Goal: Task Accomplishment & Management: Use online tool/utility

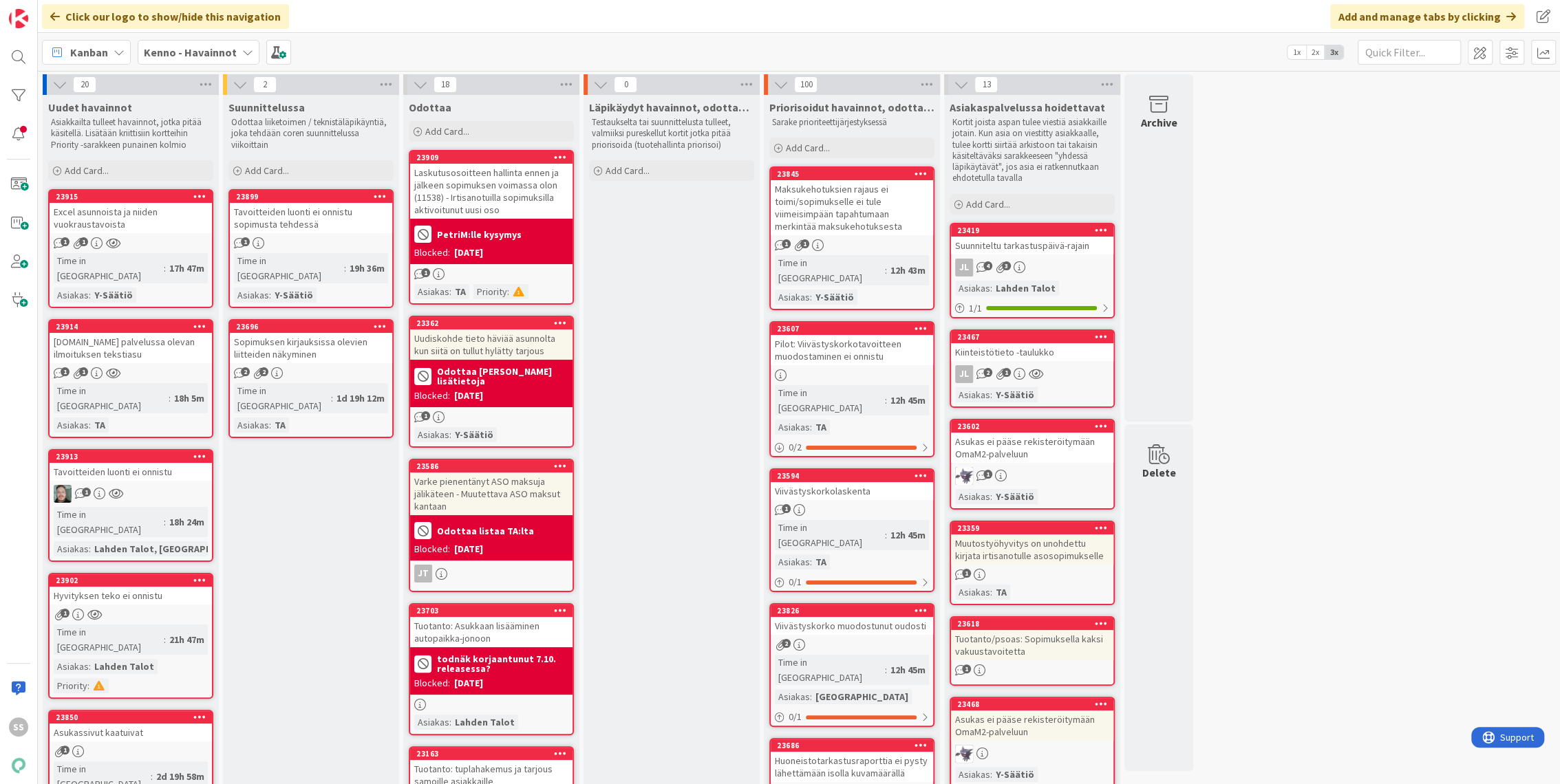
click at [89, 152] on div "Asiakkailta tulleet havainnot, jotka pitää käsitellä. Lisätään kriittisiin kort…" at bounding box center [131, 134] width 165 height 39
click at [83, 170] on span "Add Card..." at bounding box center [86, 170] width 44 height 12
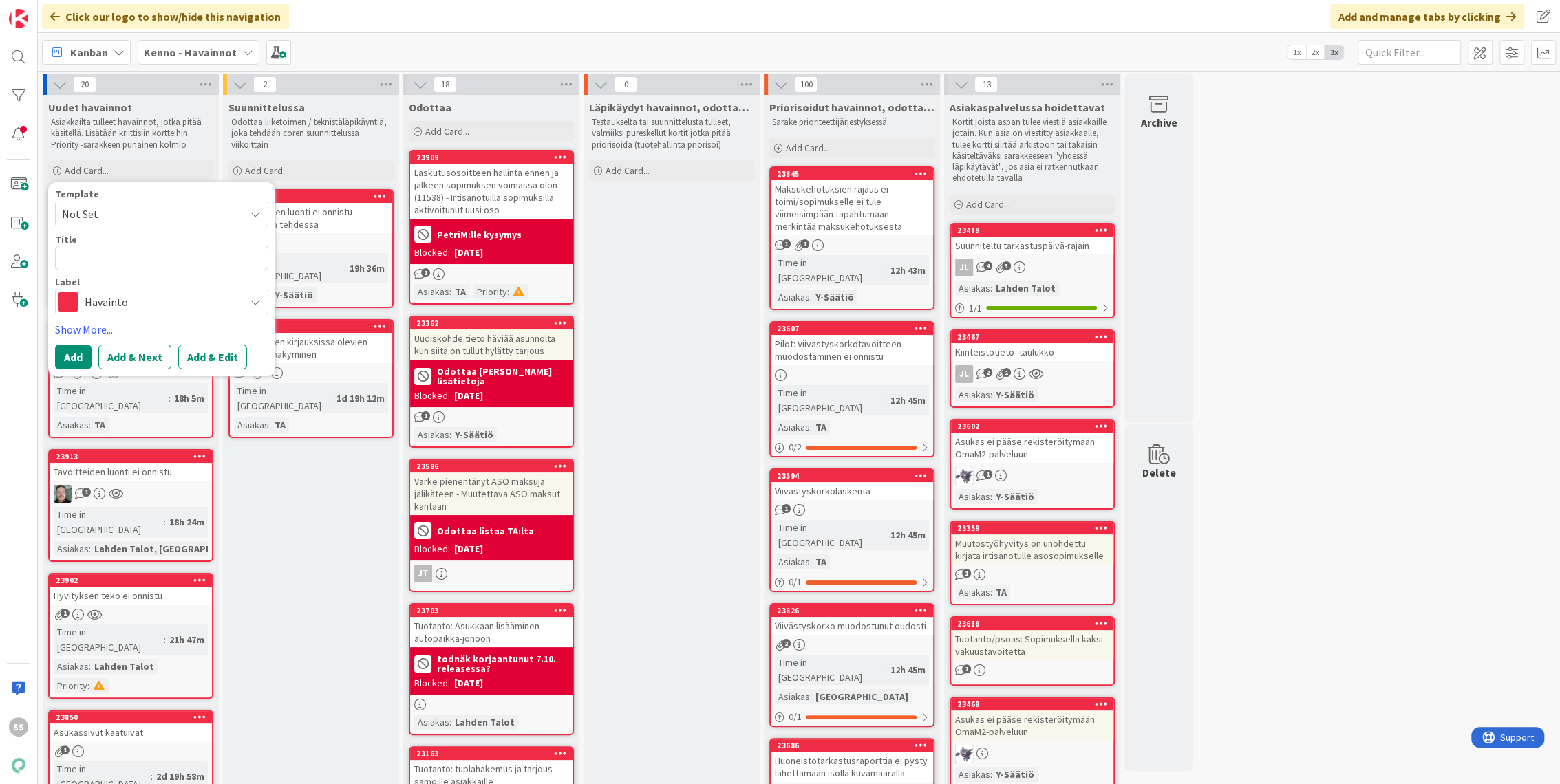
type textarea "x"
type textarea "Y"
type textarea "x"
type textarea "Yh"
type textarea "x"
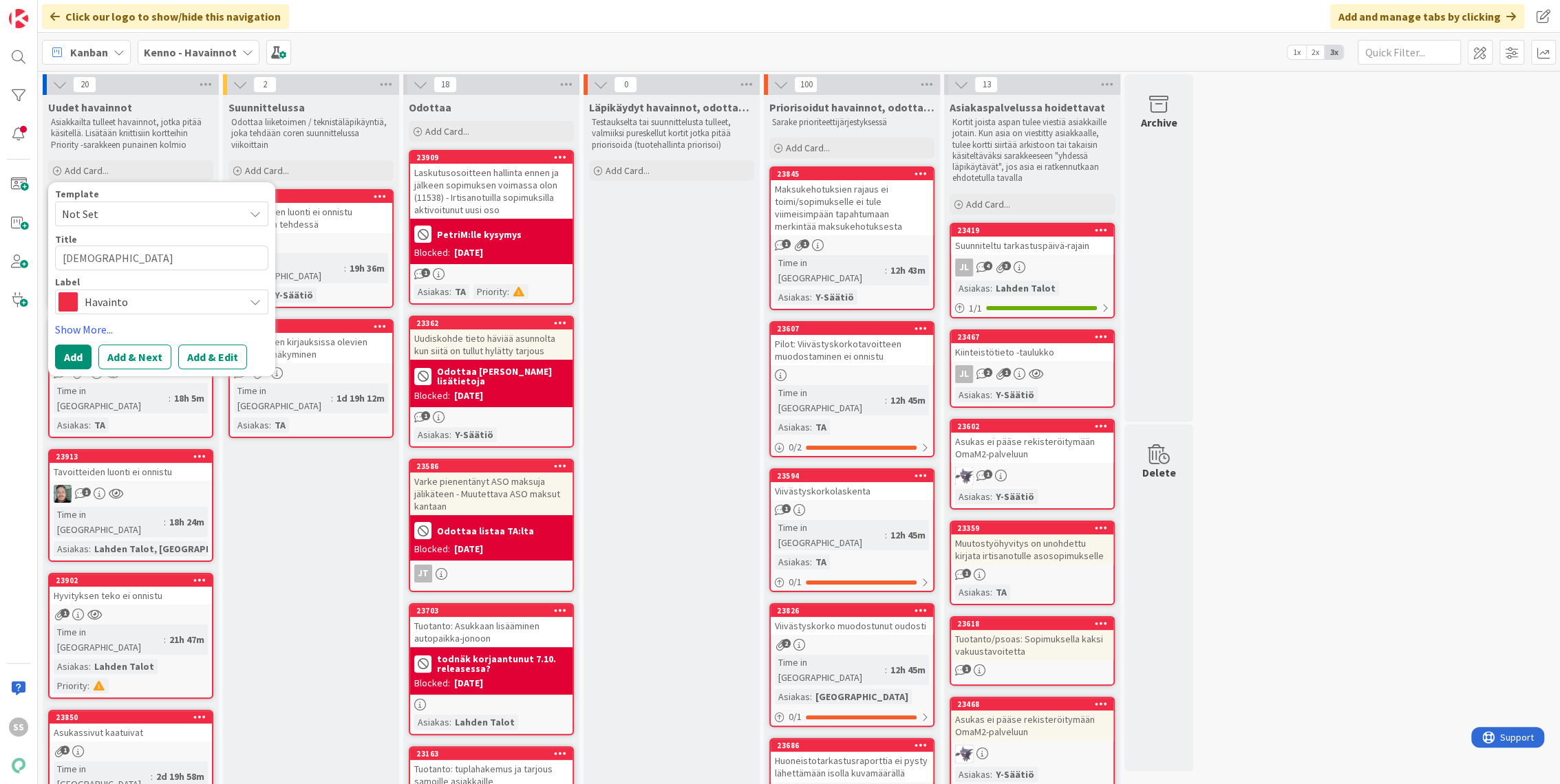
type textarea "Yht"
type textarea "x"
type textarea "Yhte"
type textarea "x"
type textarea "Yhtey"
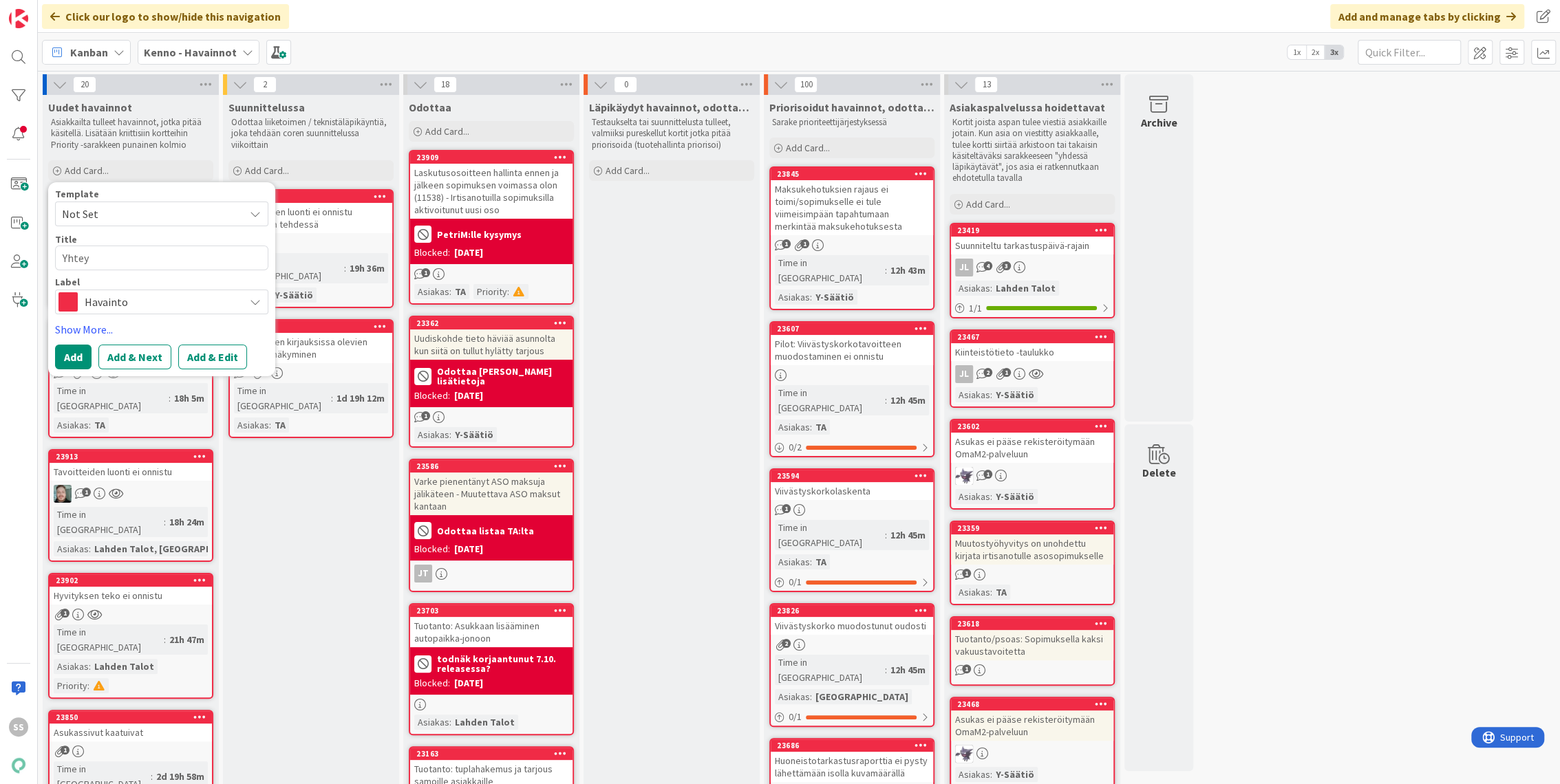
type textarea "x"
type textarea "Yhteyd"
type textarea "x"
type textarea "Yhteyde"
type textarea "x"
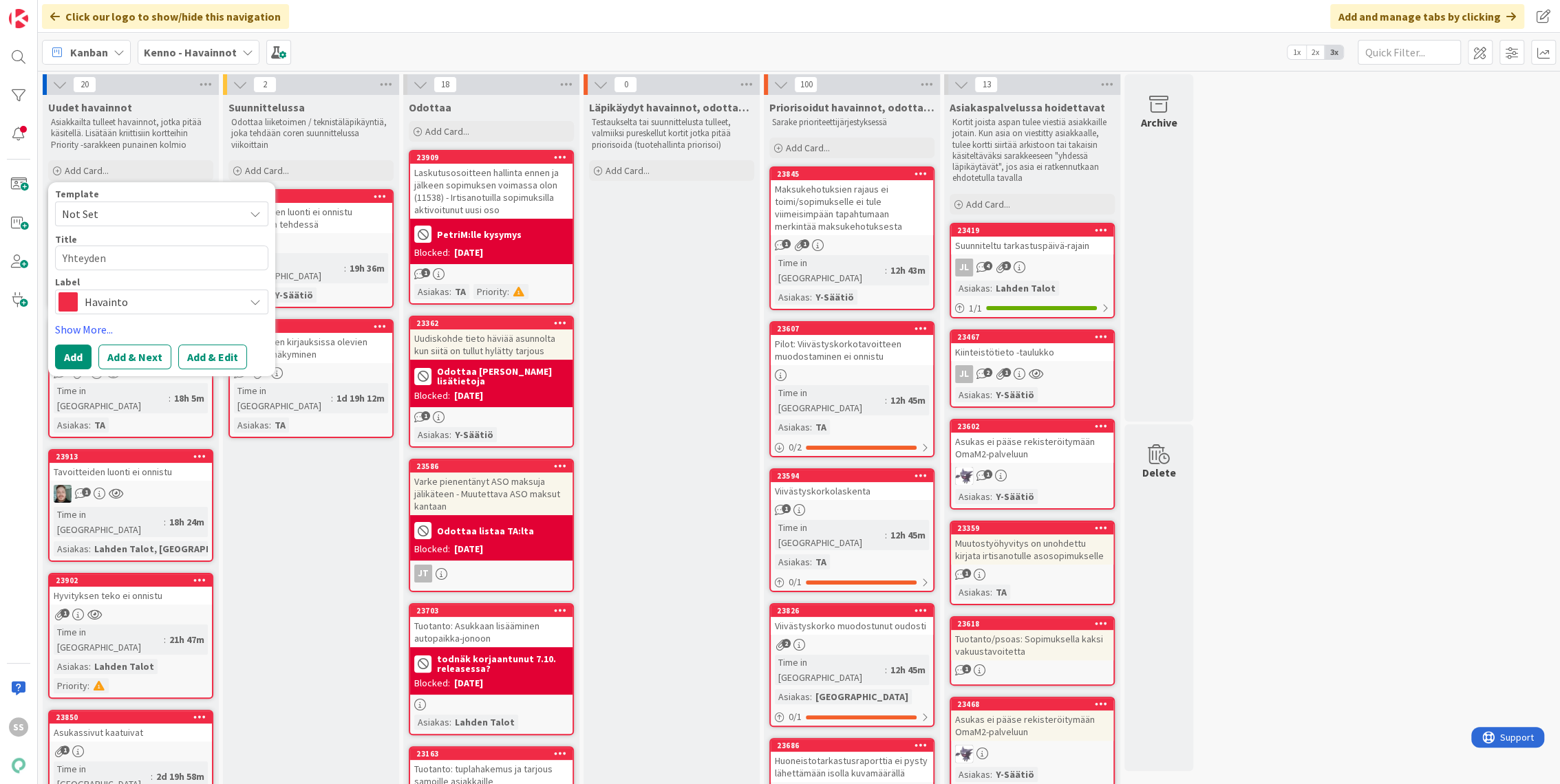
type textarea "Yhteyden"
type textarea "x"
type textarea "Yhteyden ma"
type textarea "x"
type textarea "Yhteyden mas"
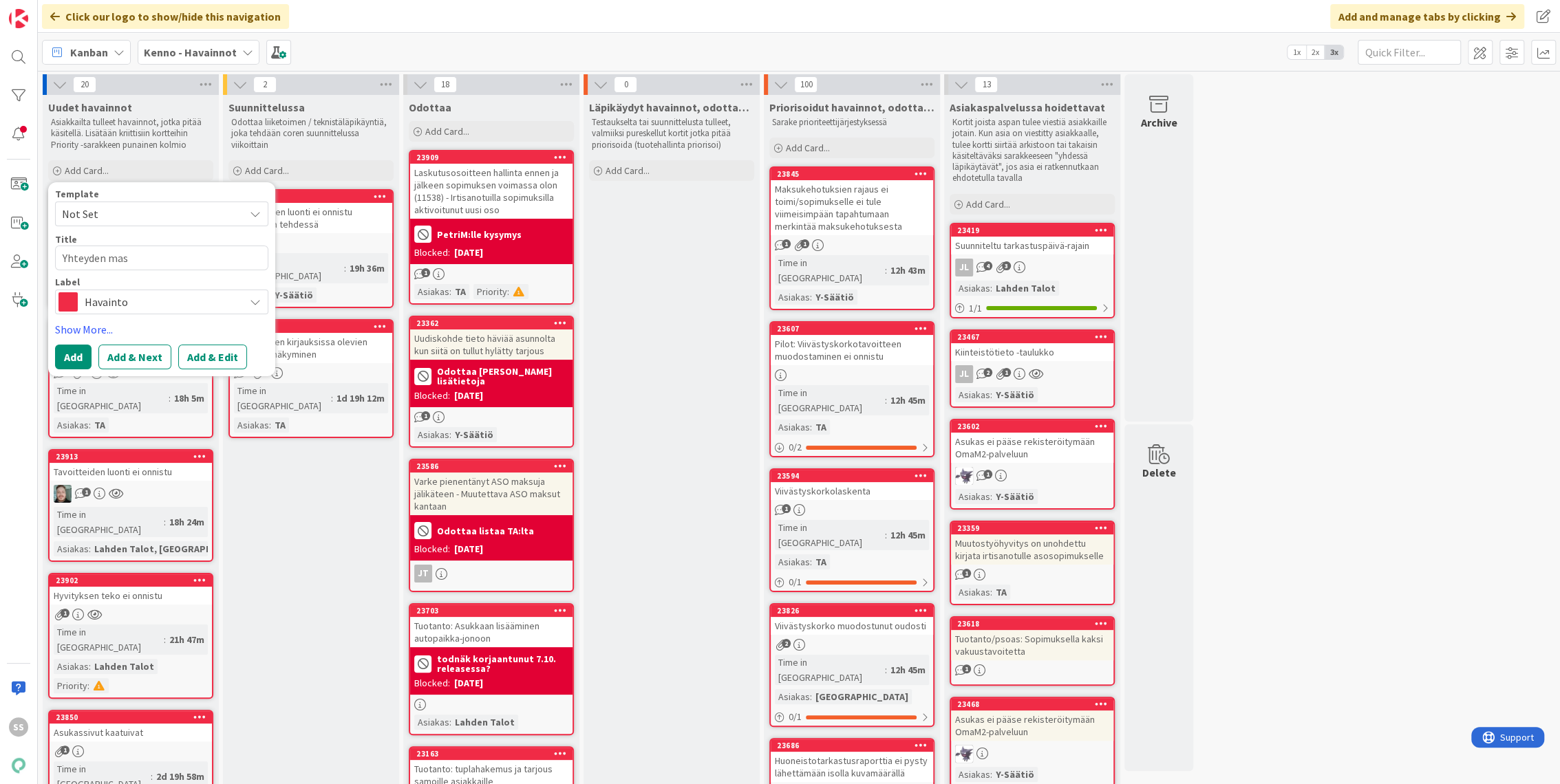
type textarea "x"
type textarea "Yhteyden mass"
type textarea "x"
type textarea "Yhteyden massa"
type textarea "x"
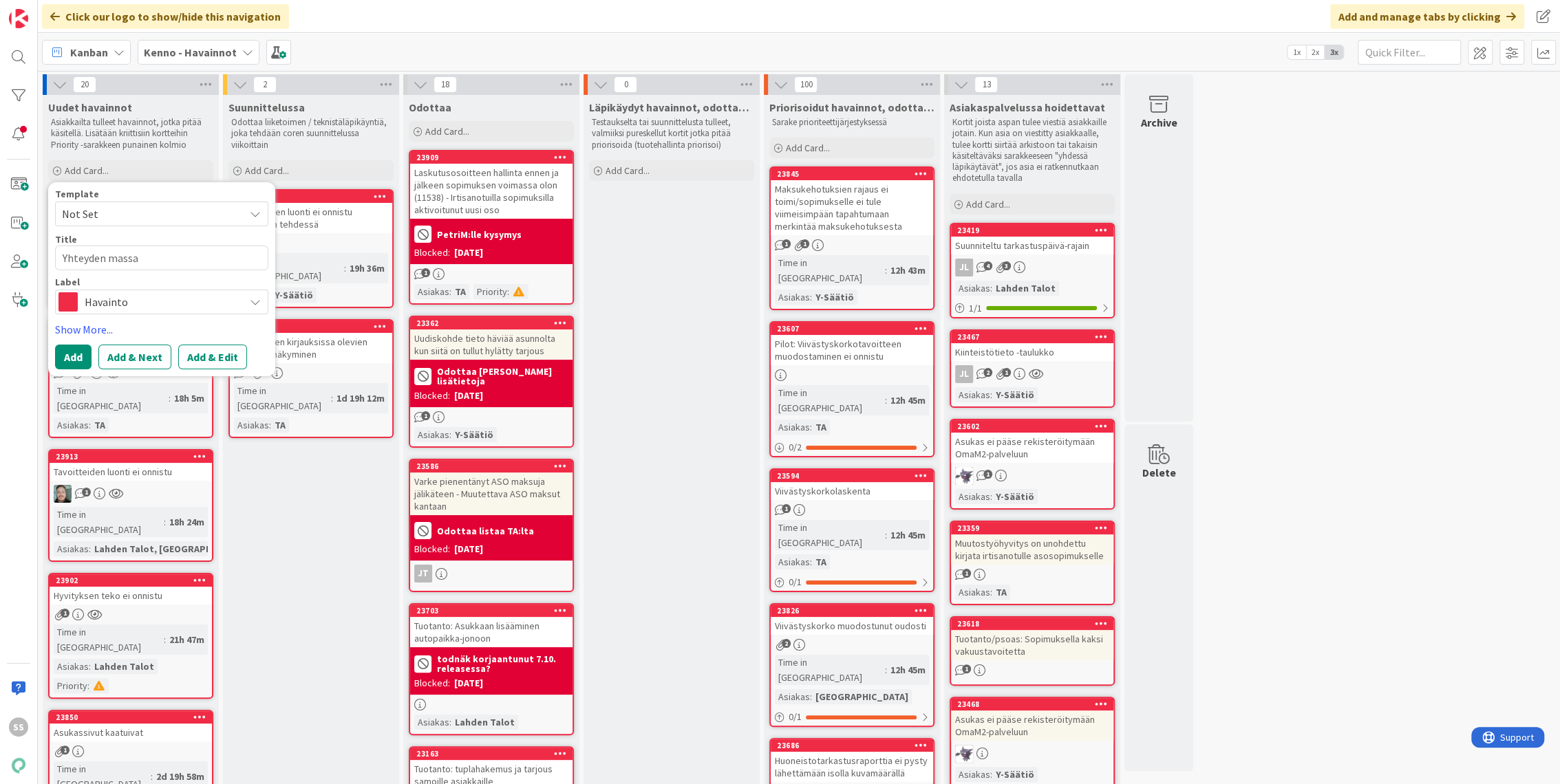
type textarea "Yhteyden massap"
type textarea "x"
type textarea "Yhteyden massapä"
type textarea "x"
type textarea "Yhteyden massapää"
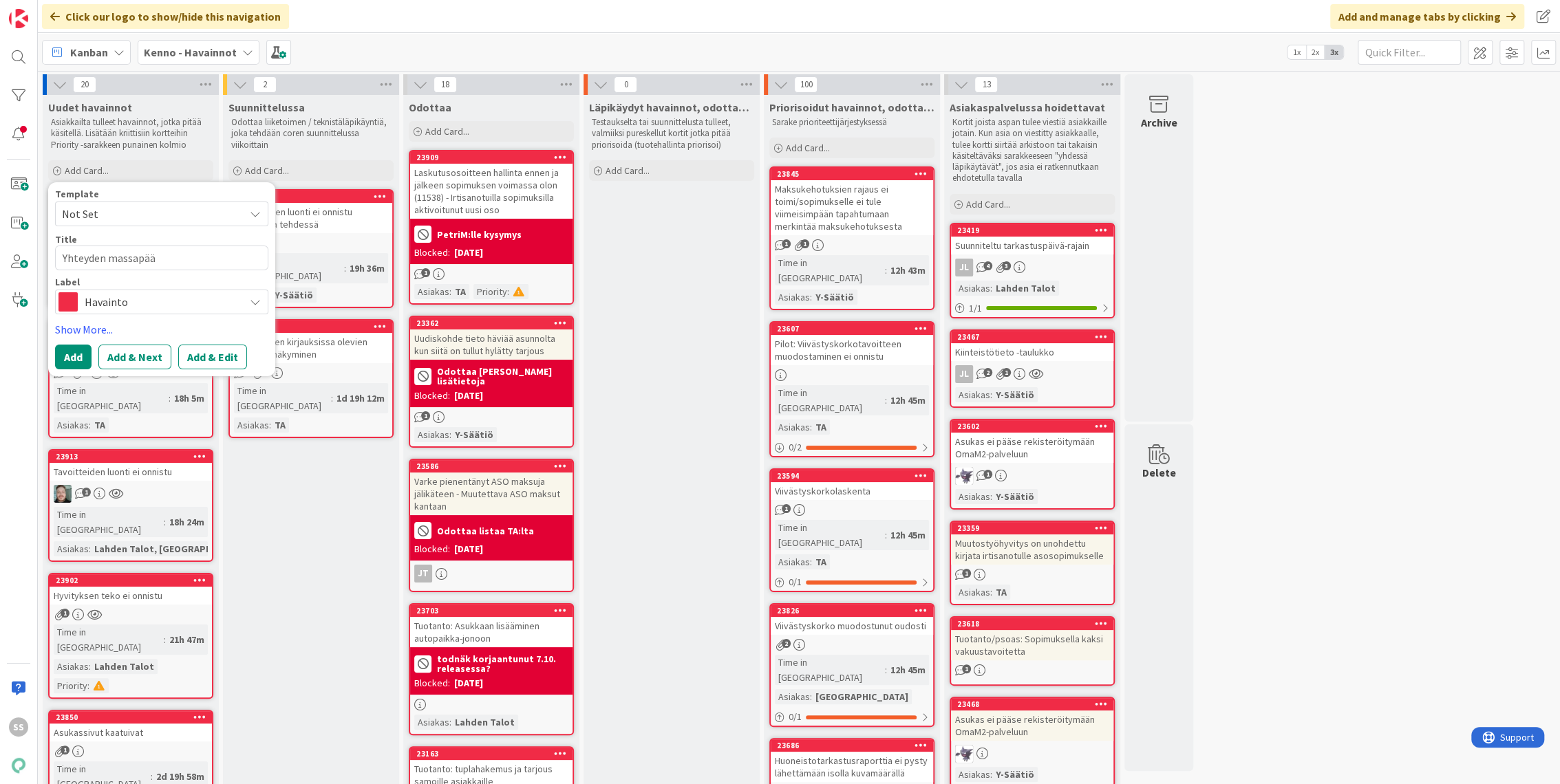
type textarea "x"
type textarea "Yhteyden massapäää"
type textarea "x"
type textarea "Yhteyden massapää"
type textarea "x"
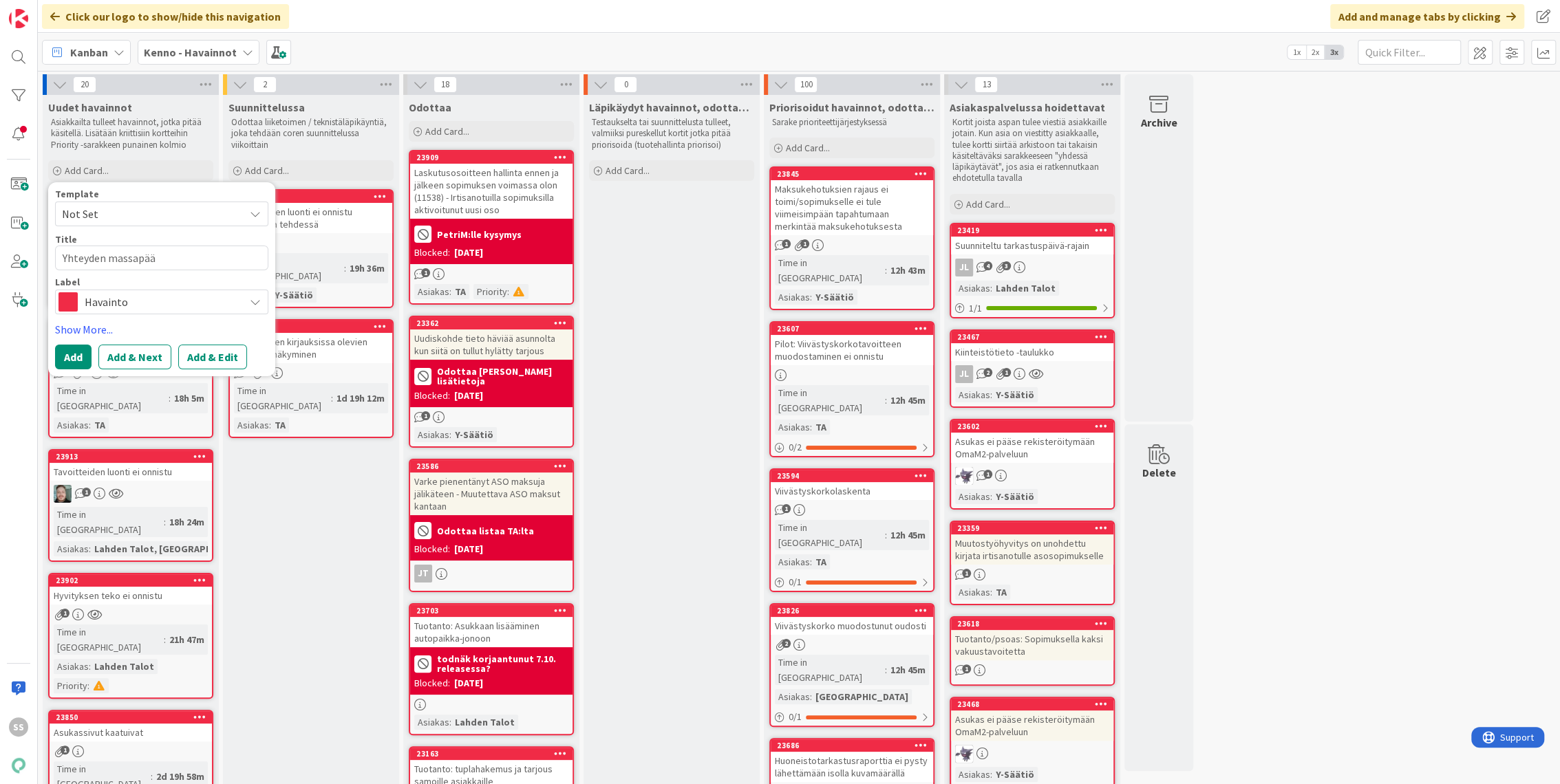
type textarea "Yhteyden massapäät"
type textarea "x"
type textarea "Yhteyden massapäätt"
type textarea "x"
type textarea "Yhteyden massapäättä"
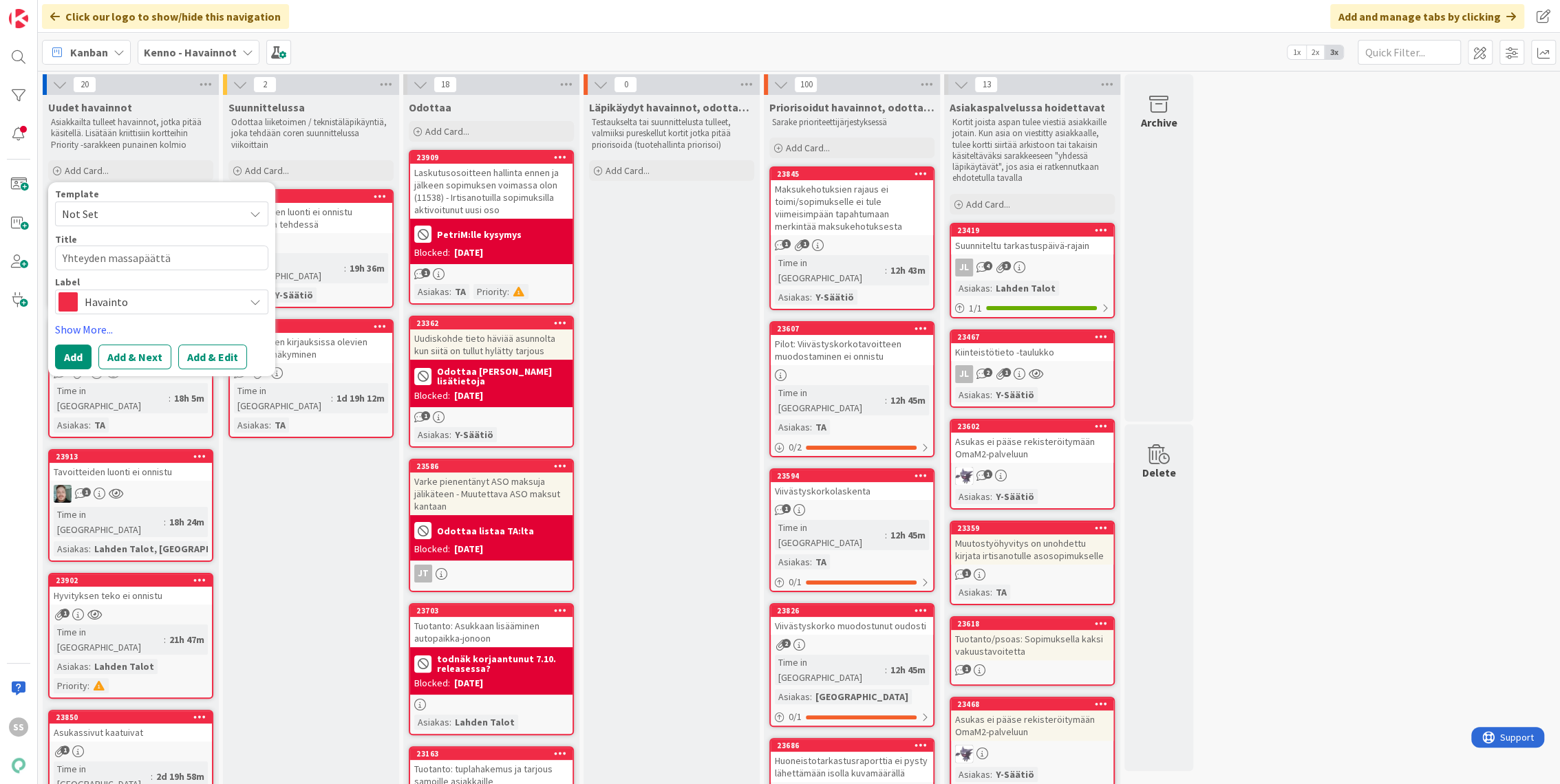
type textarea "x"
type textarea "Yhteyden massapäättäm"
type textarea "x"
type textarea "Yhteyden massapäättämi"
type textarea "x"
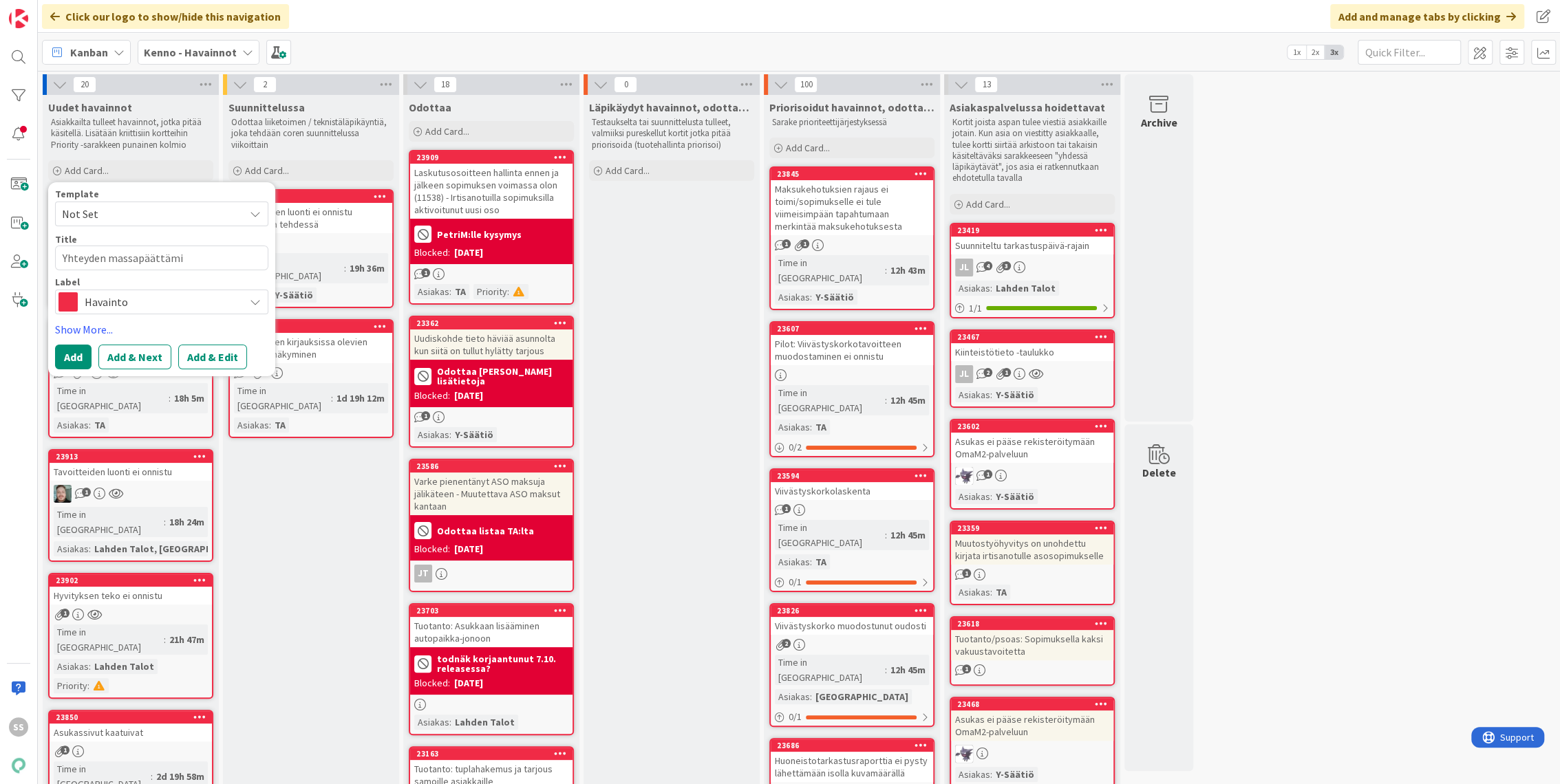
type textarea "Yhteyden massapäättämin"
type textarea "x"
type textarea "Yhteyden massapäättämine"
type textarea "x"
type textarea "Yhteyden massapäättäminen"
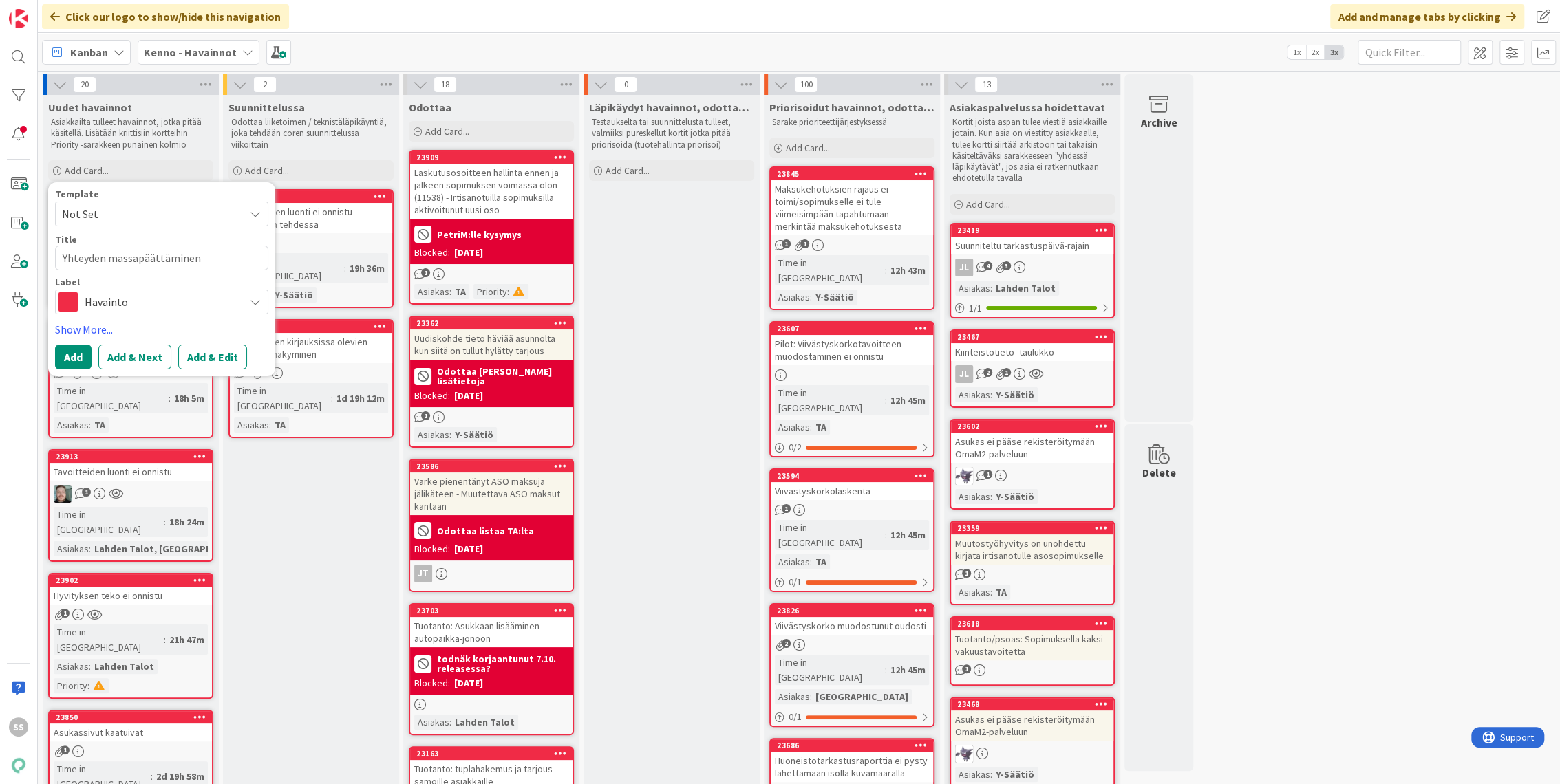
type textarea "x"
type textarea "Yhteyden massapäättäminen e"
type textarea "x"
type textarea "Yhteyden massapäättäminen ei"
type textarea "x"
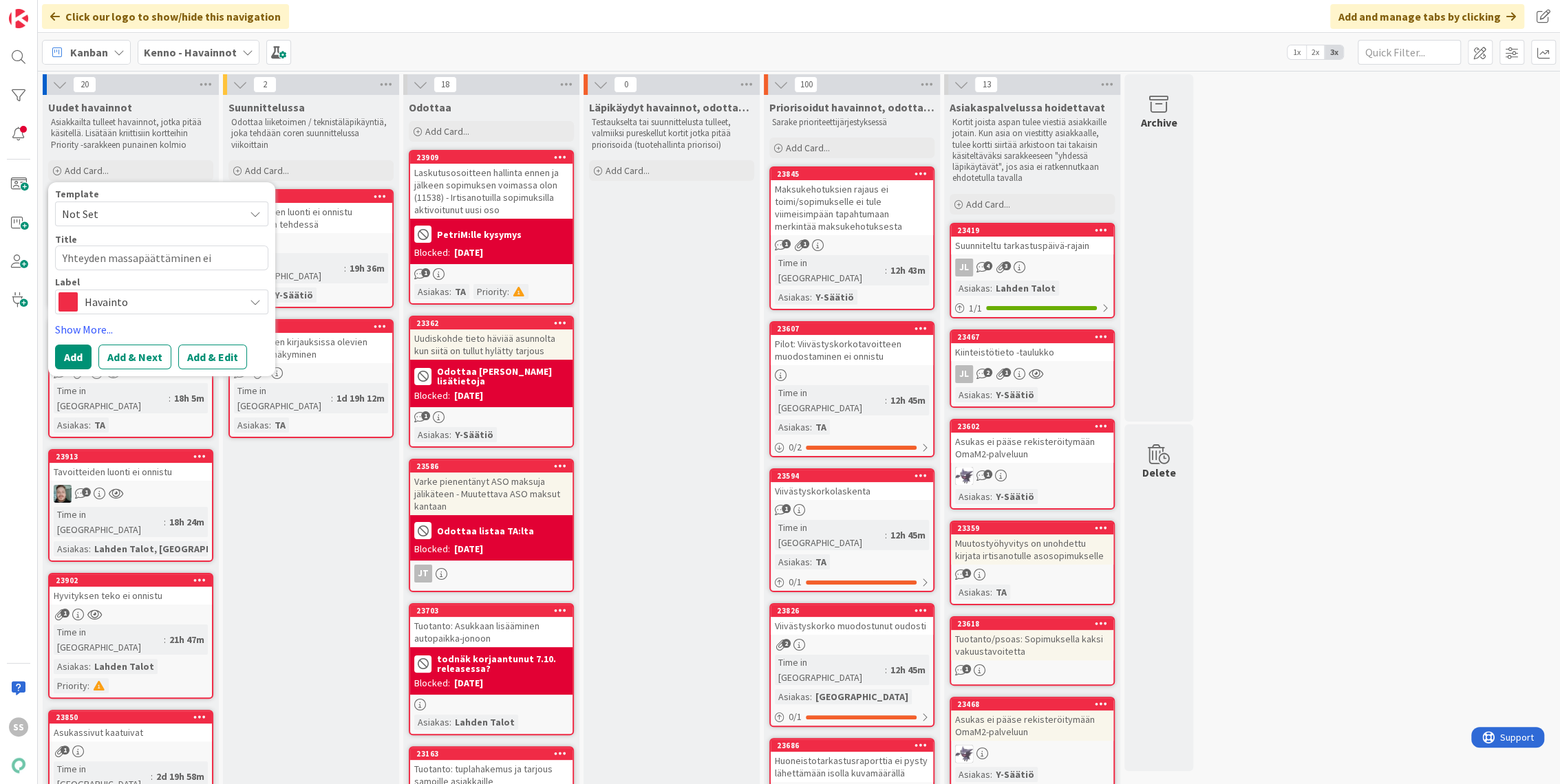
type textarea "Yhteyden massapäättäminen ei"
type textarea "x"
type textarea "Yhteyden massapäättäminen ei o"
type textarea "x"
type textarea "Yhteyden massapäättäminen ei on"
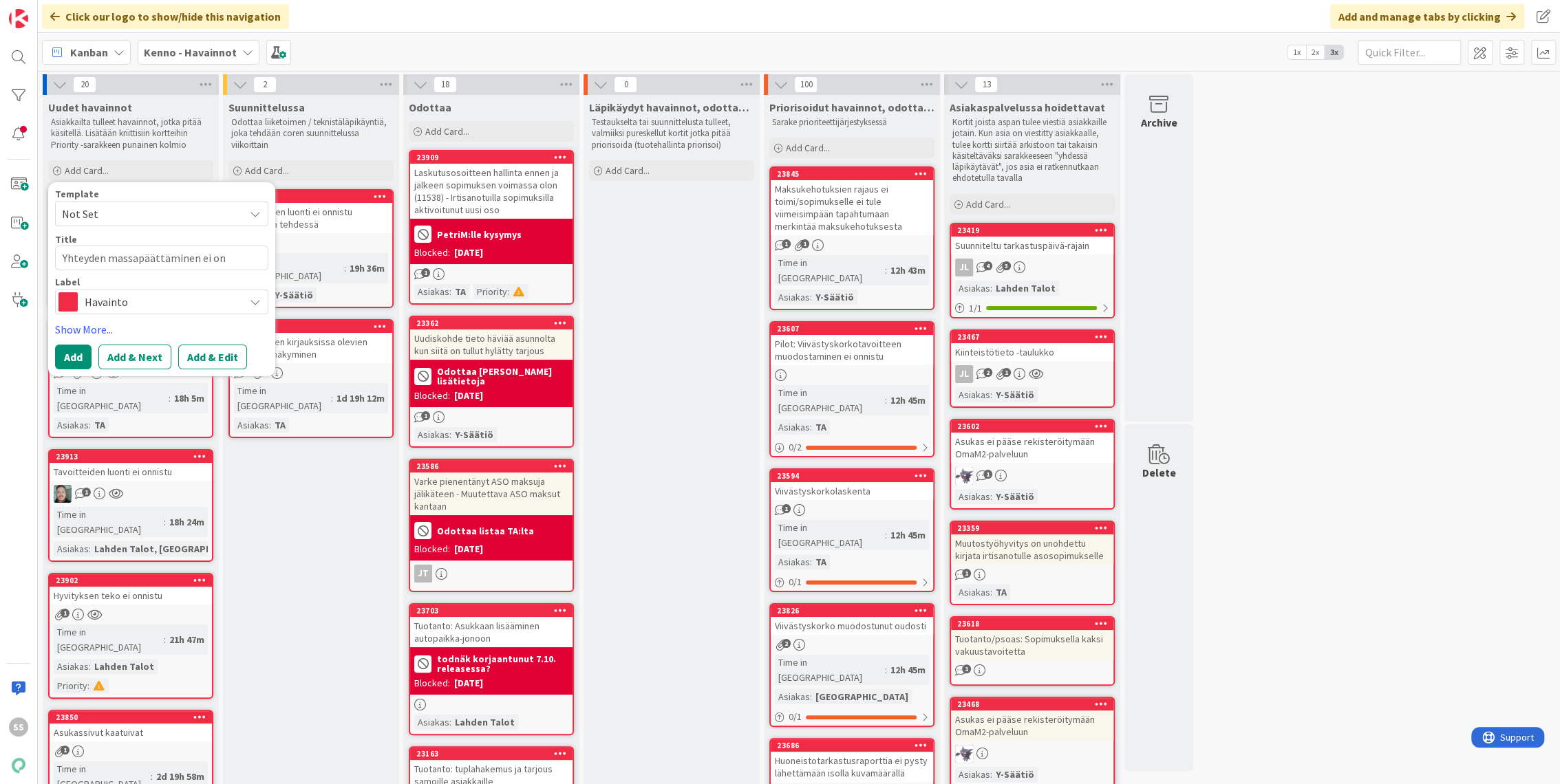
type textarea "x"
type textarea "Yhteyden massapäättäminen ei onn"
type textarea "x"
type textarea "Yhteyden massapäättäminen ei onni"
type textarea "x"
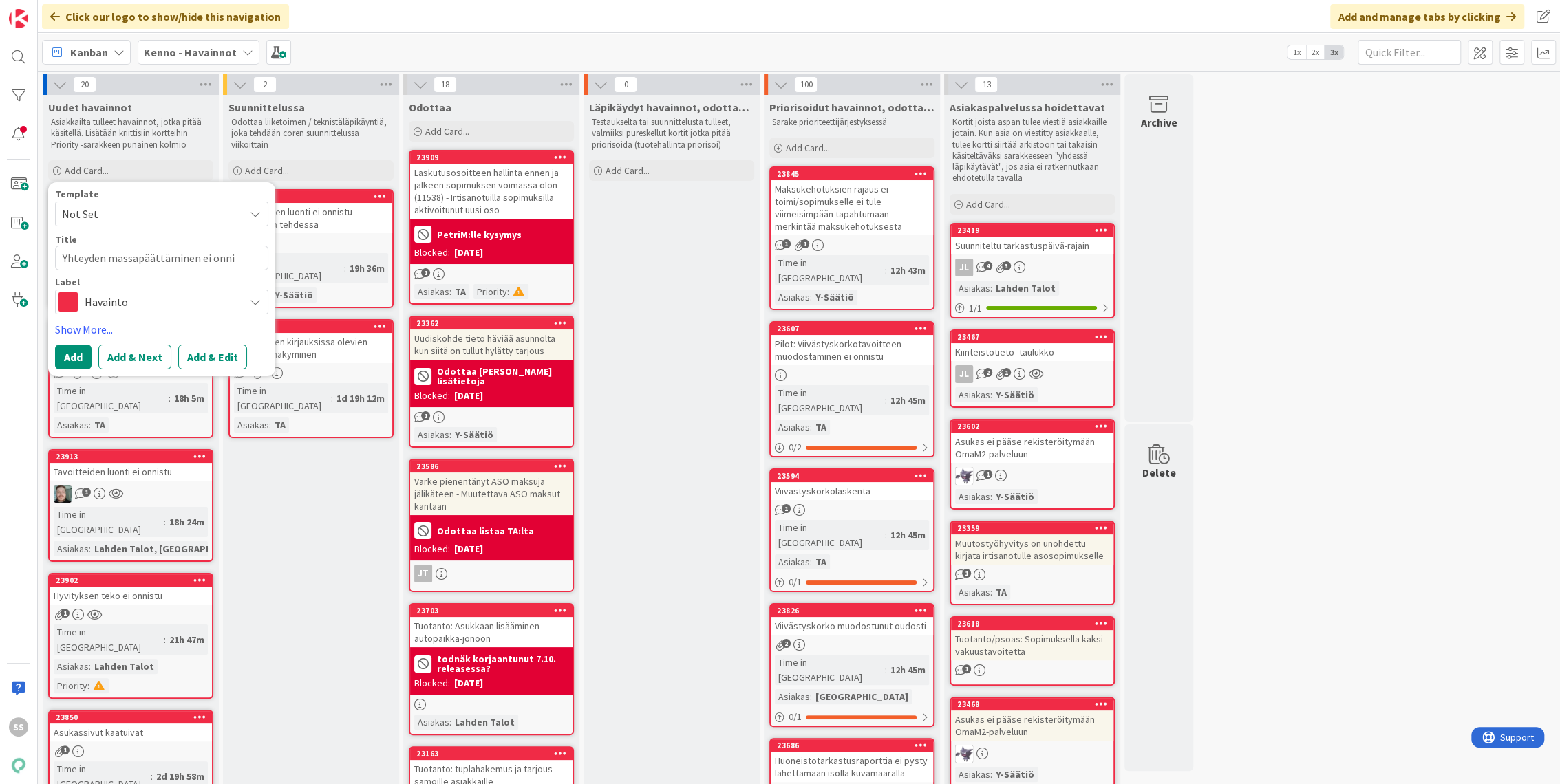
type textarea "Yhteyden massapäättäminen ei onnis"
type textarea "x"
type textarea "Yhteyden massapäättäminen ei onnist"
type textarea "x"
type textarea "Yhteyden massapäättäminen ei onnistu"
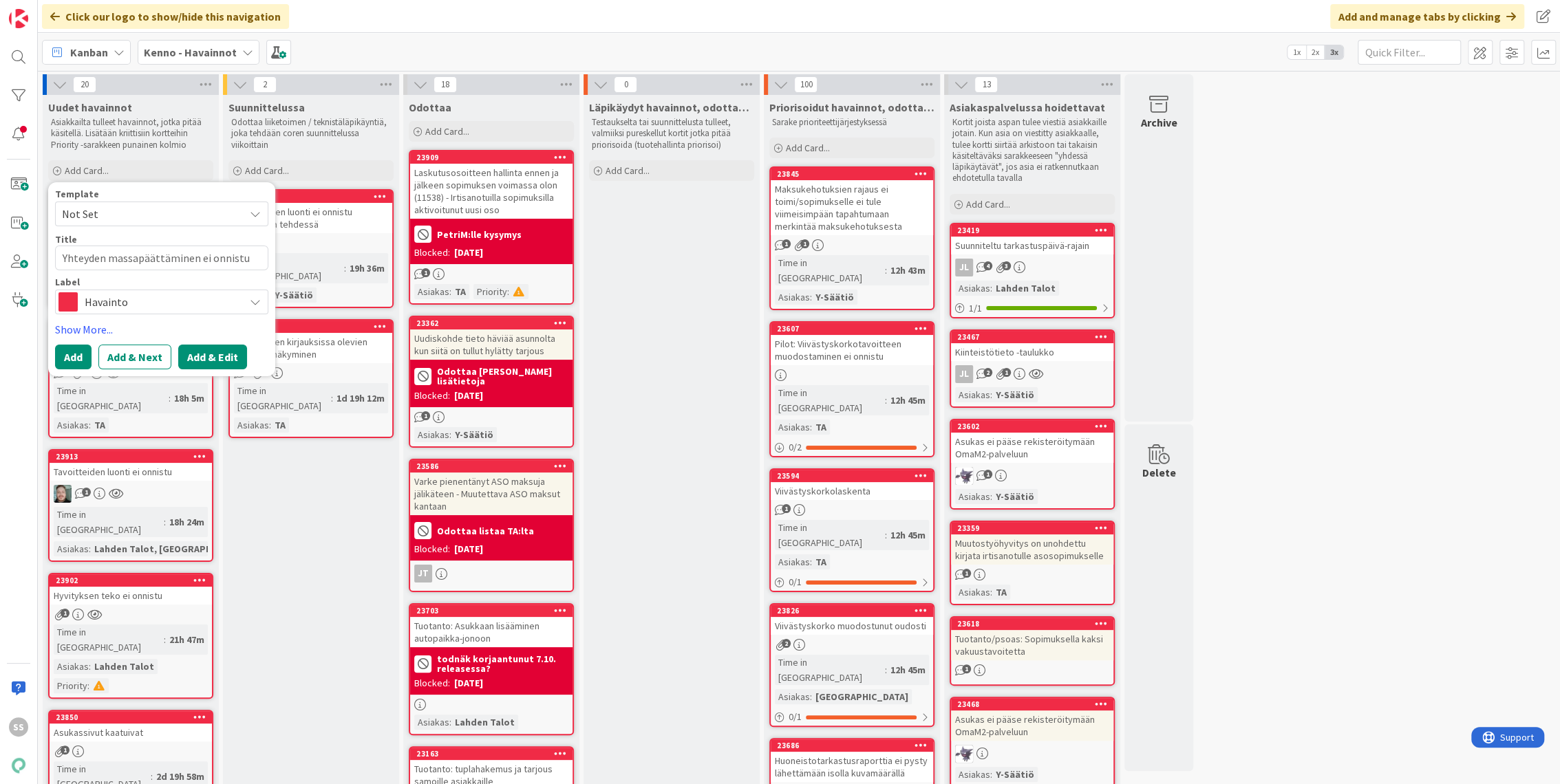
click at [226, 360] on button "Add & Edit" at bounding box center [212, 357] width 68 height 25
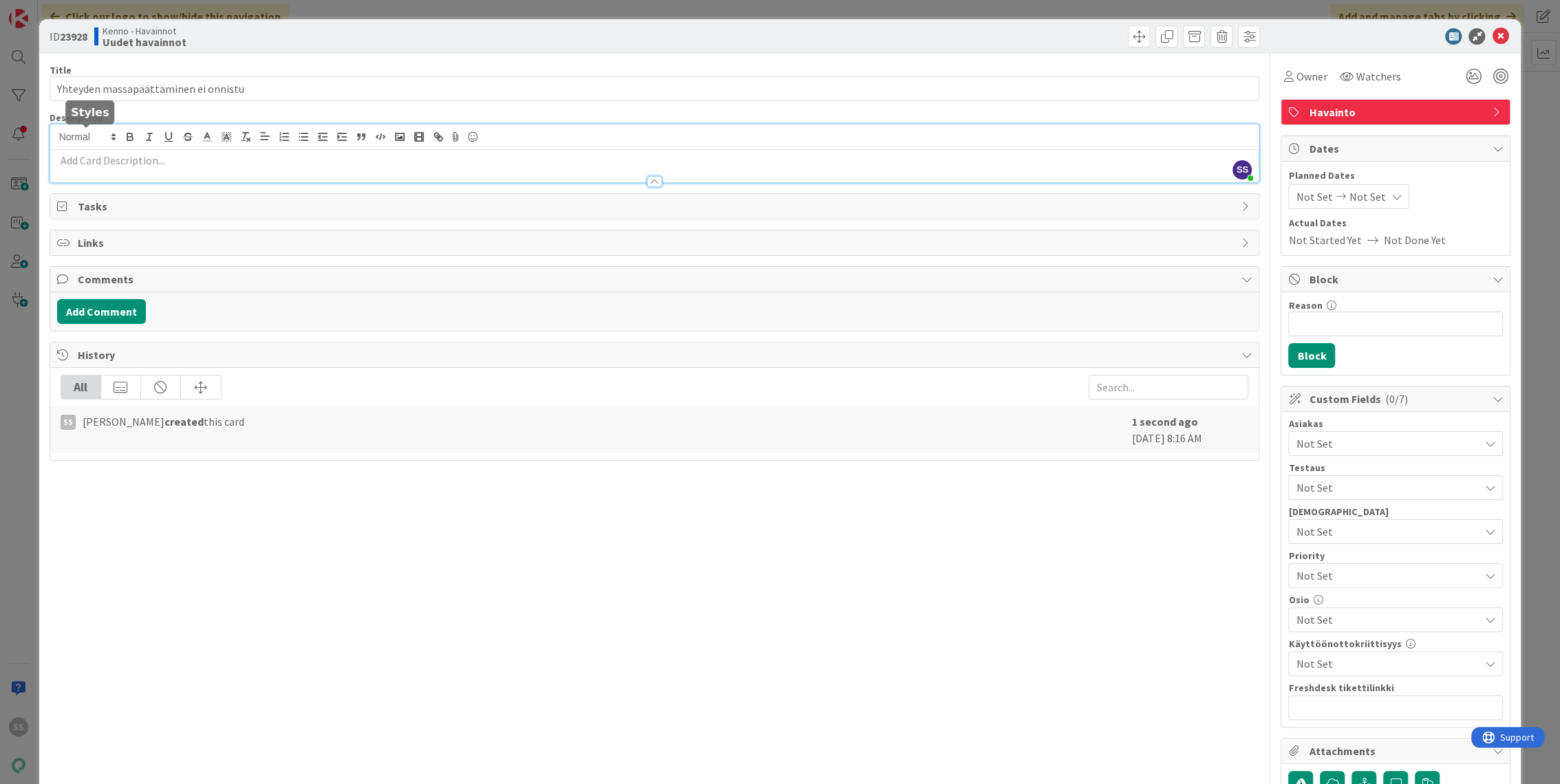
click at [110, 140] on div "SS Sonja Sainio just joined" at bounding box center [655, 153] width 1209 height 58
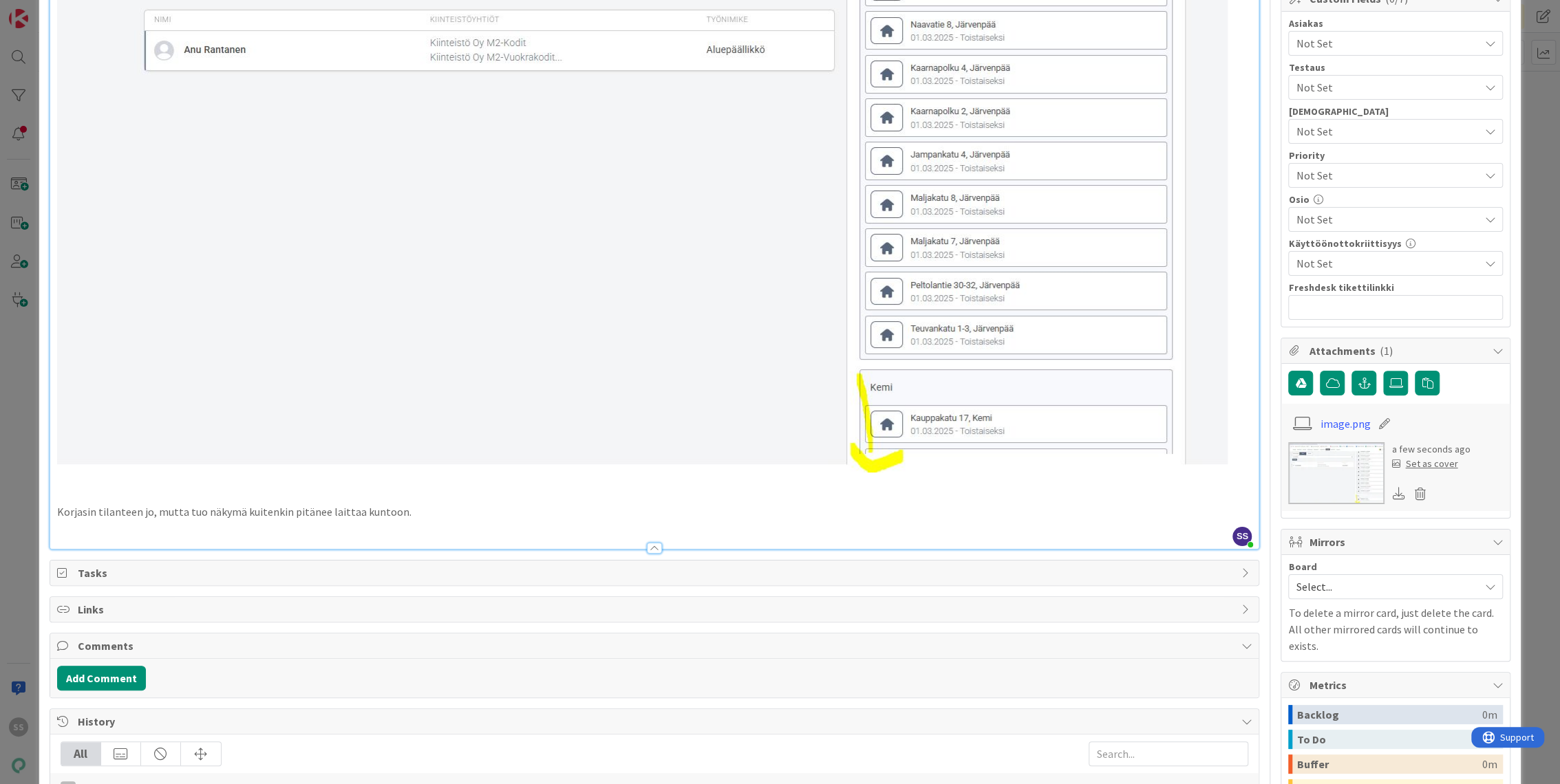
scroll to position [177, 0]
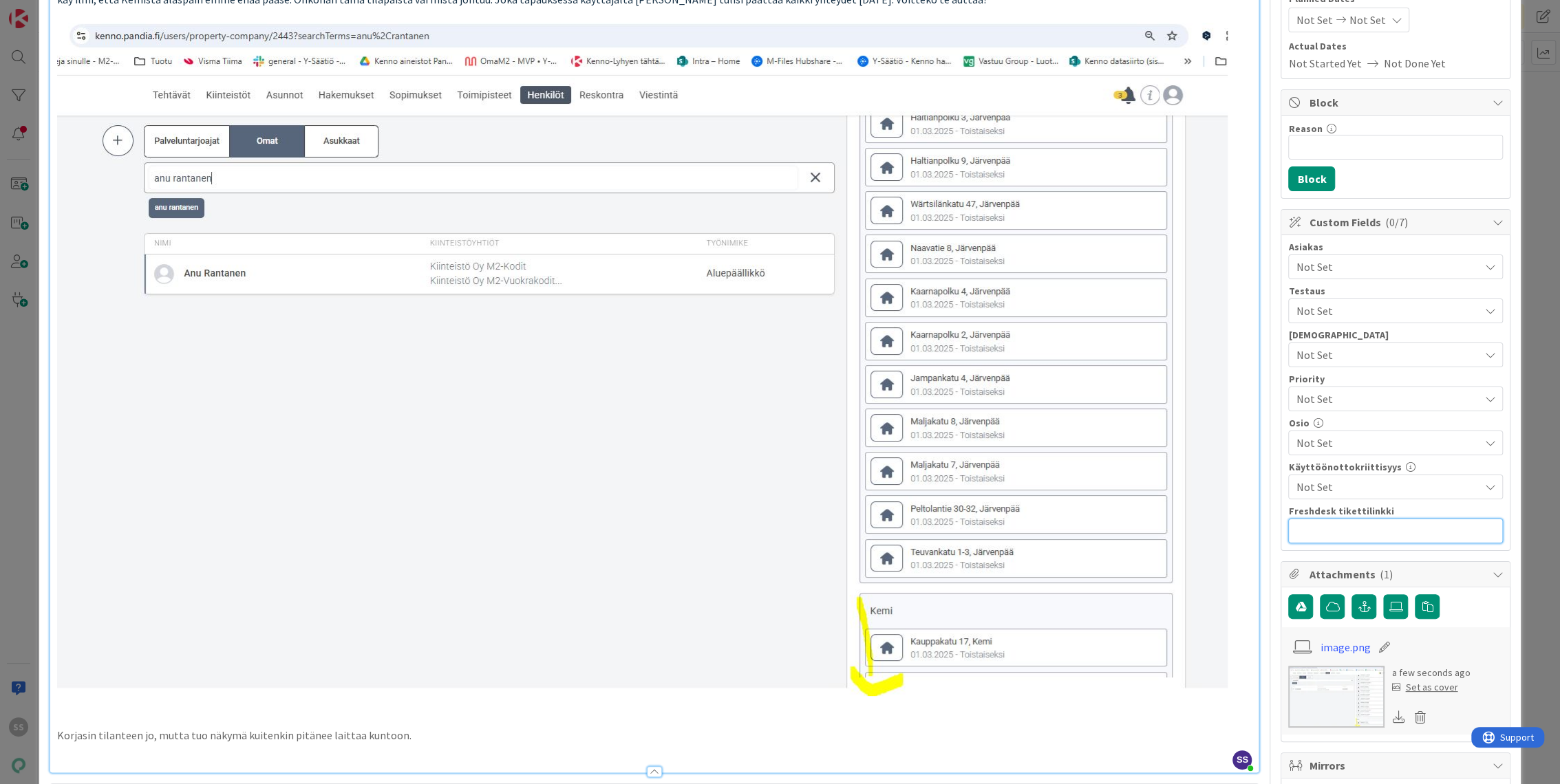
click at [1347, 534] on input "text" at bounding box center [1396, 531] width 215 height 25
paste input "https://pandia-help.freshdesk.com/a/tickets/132339"
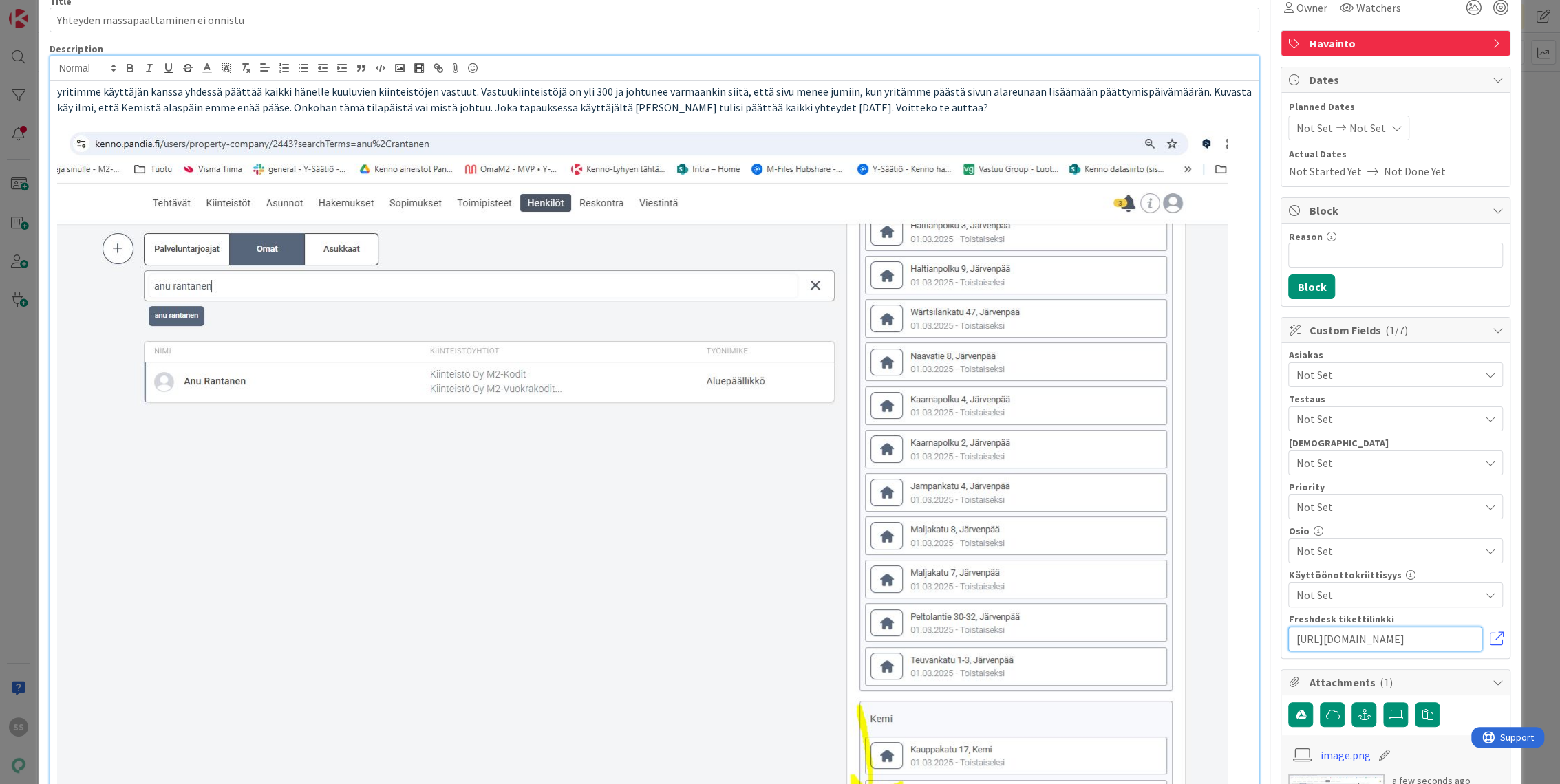
scroll to position [0, 0]
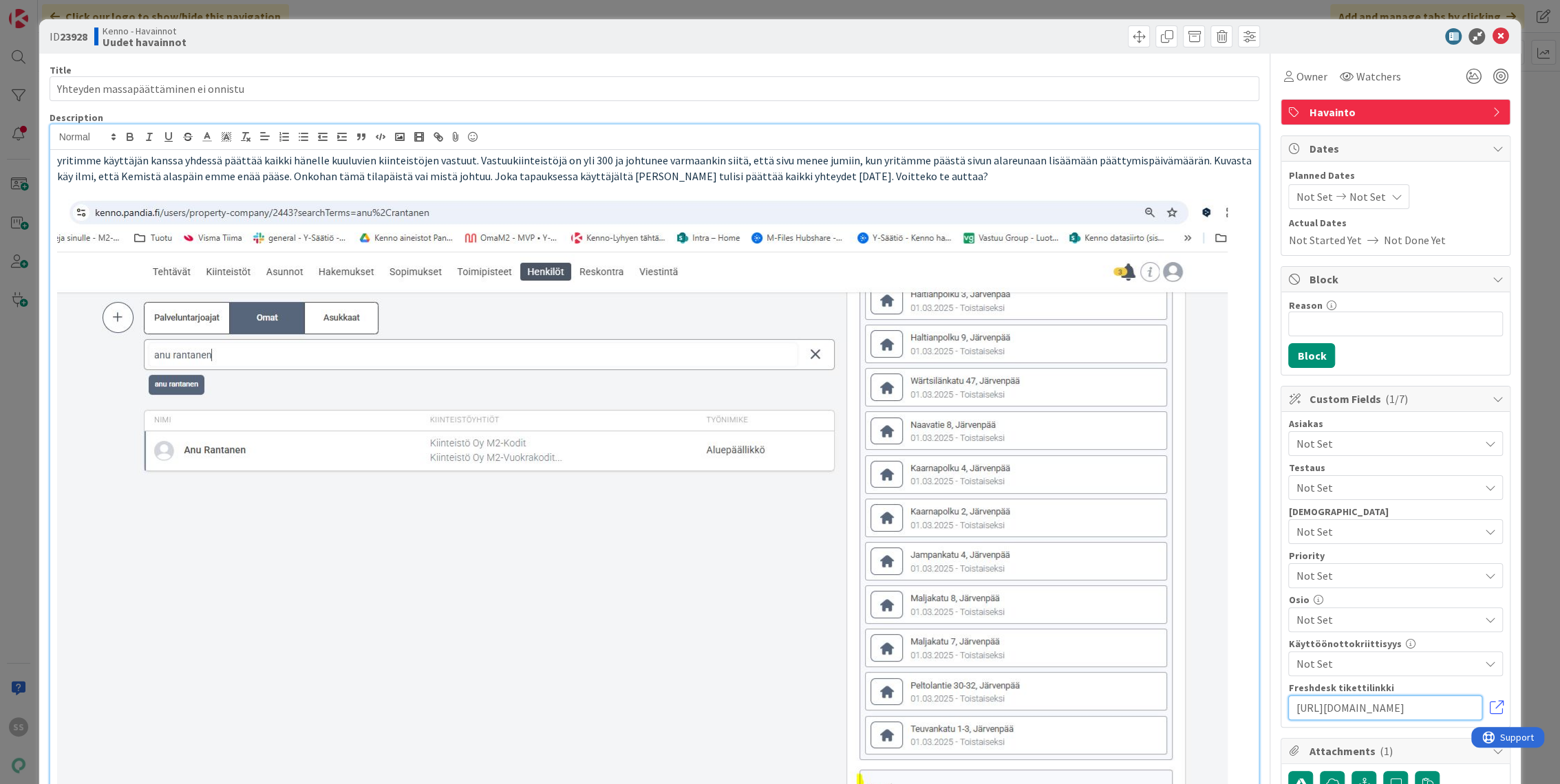
type input "https://pandia-help.freshdesk.com/a/tickets/132339"
click at [1351, 91] on div "Owner Watchers Havainto Dates Planned Dates Not Set Not Set Actual Dates Not St…" at bounding box center [1395, 693] width 230 height 1279
click at [1355, 81] on span "Watchers" at bounding box center [1377, 76] width 44 height 16
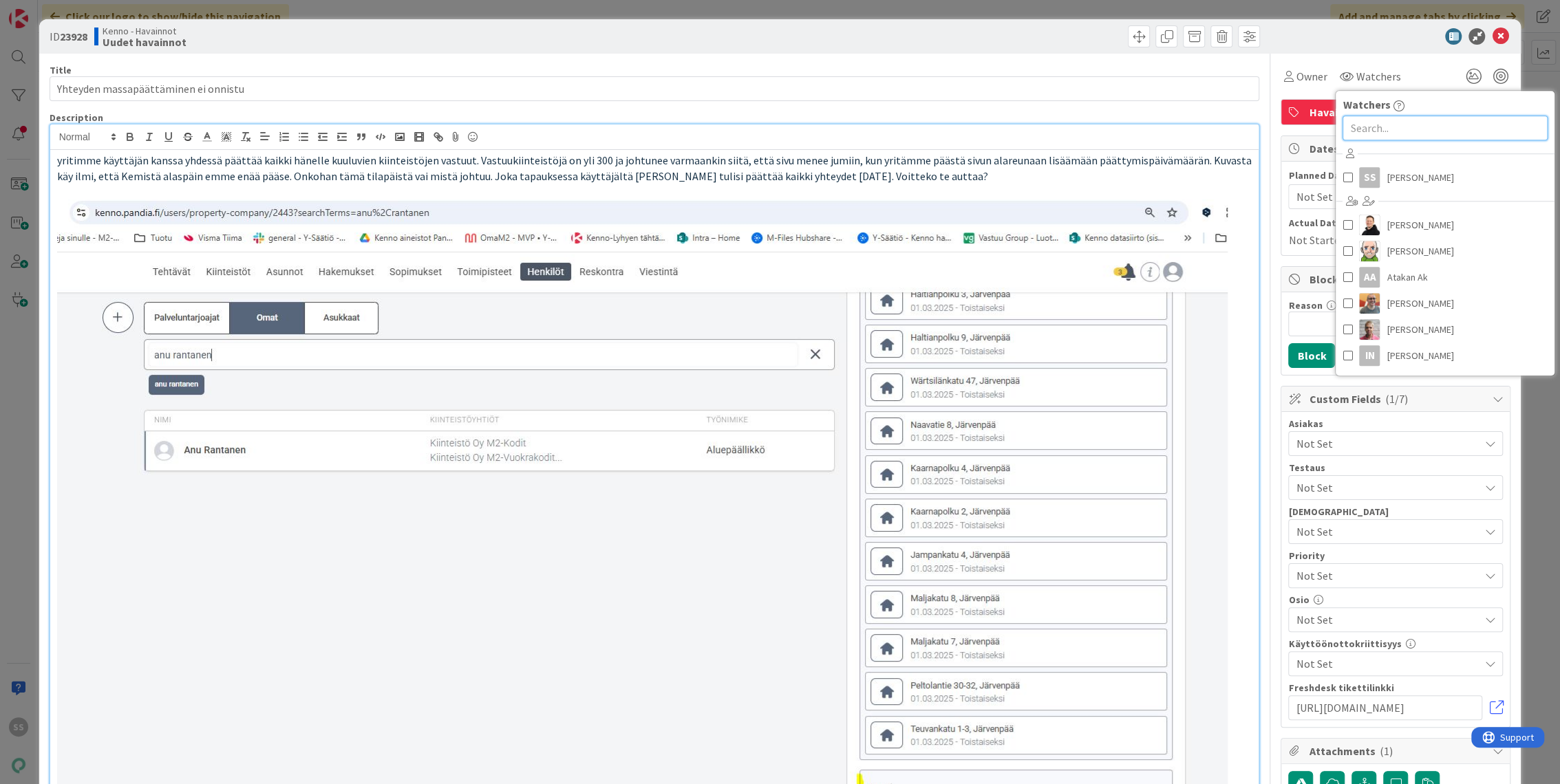
click at [1392, 135] on input "text" at bounding box center [1445, 128] width 205 height 25
click at [1386, 176] on span "Sonja Sainio" at bounding box center [1420, 177] width 67 height 21
click at [1309, 425] on div "Asiakas" at bounding box center [1396, 424] width 215 height 9
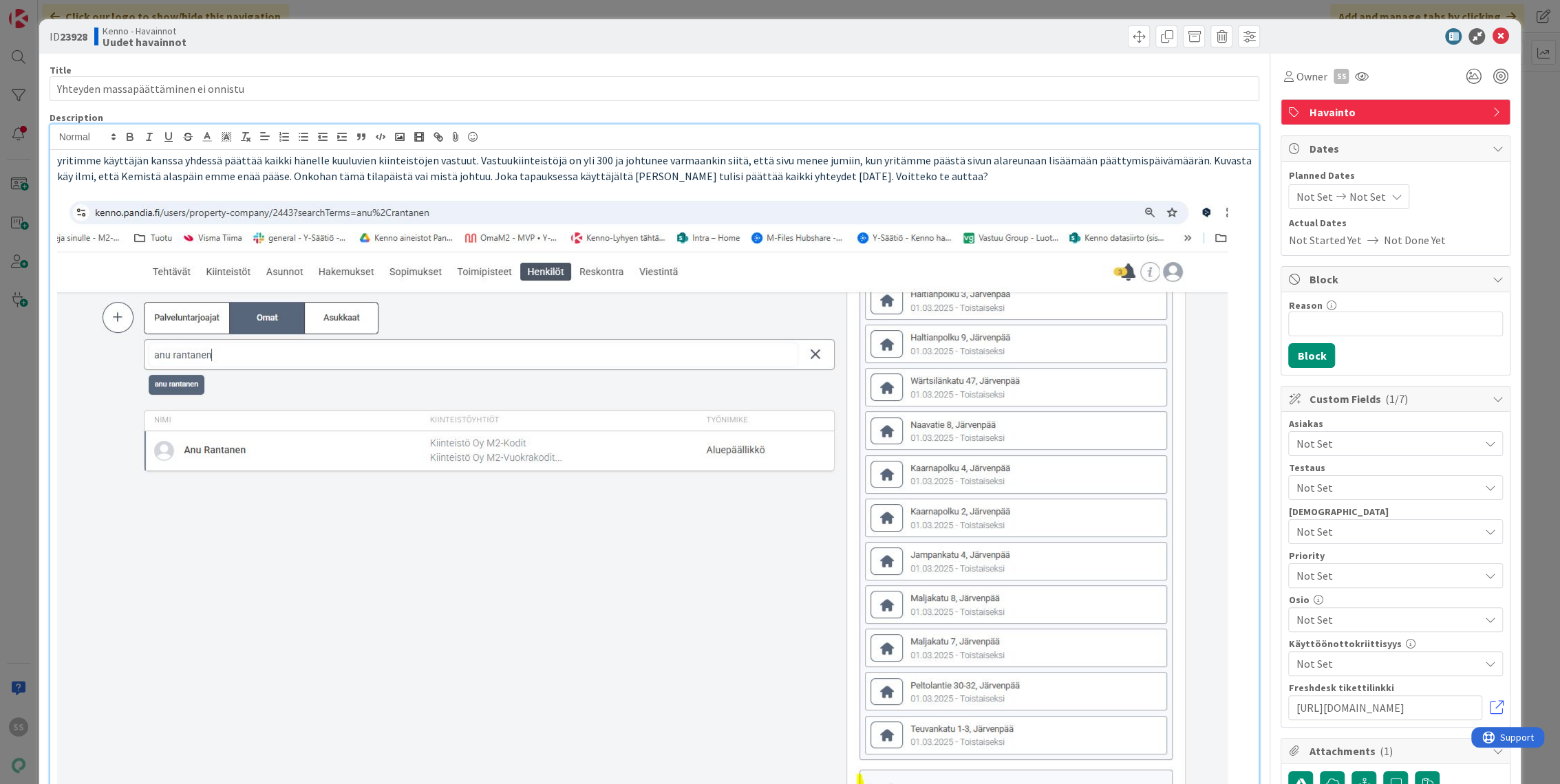
click at [1315, 436] on span "Not Set" at bounding box center [1386, 443] width 183 height 16
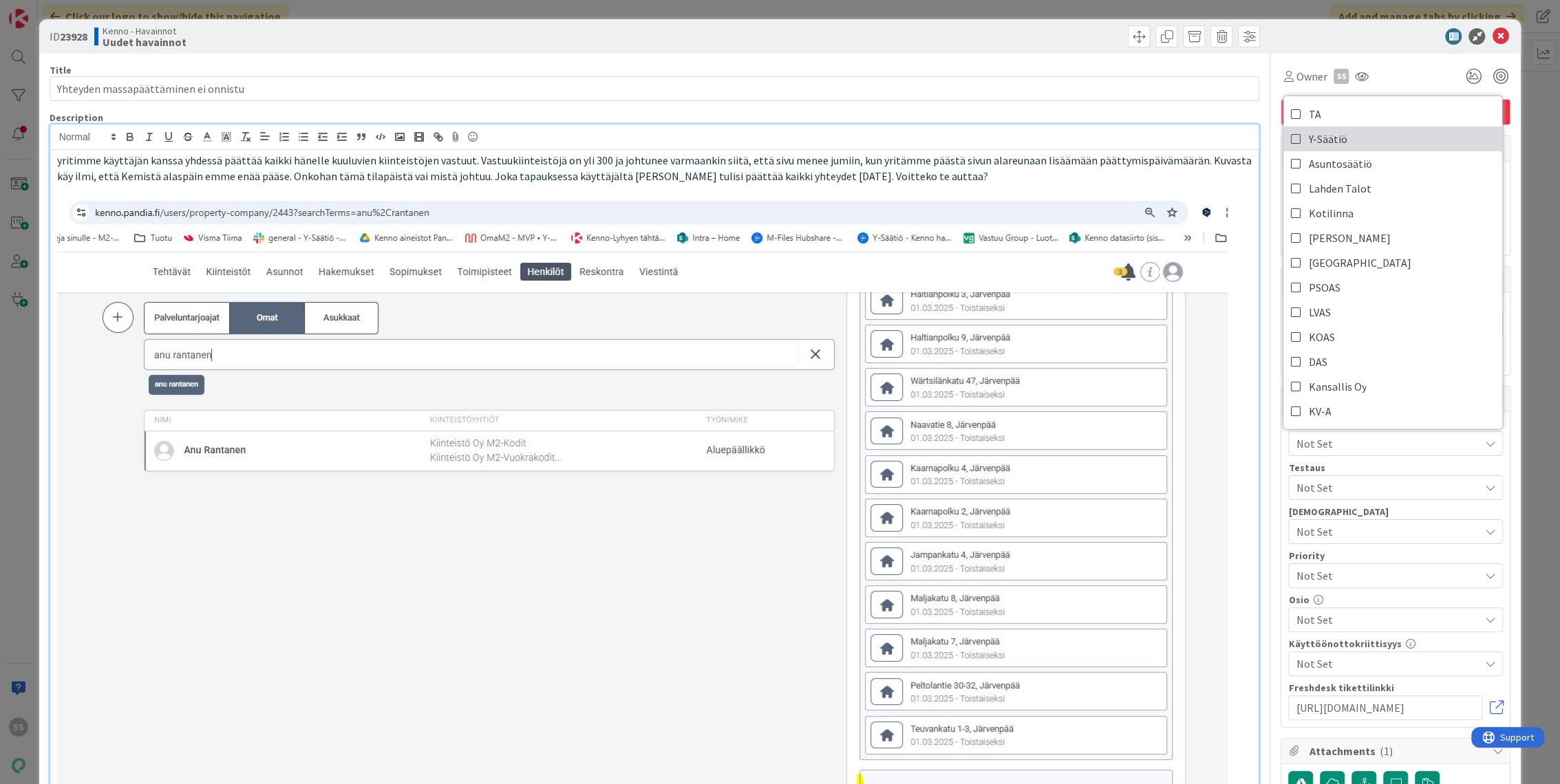
click at [1321, 138] on span "Y-Säätiö" at bounding box center [1327, 138] width 39 height 21
click at [980, 65] on div "Title 36 / 128" at bounding box center [655, 70] width 1211 height 12
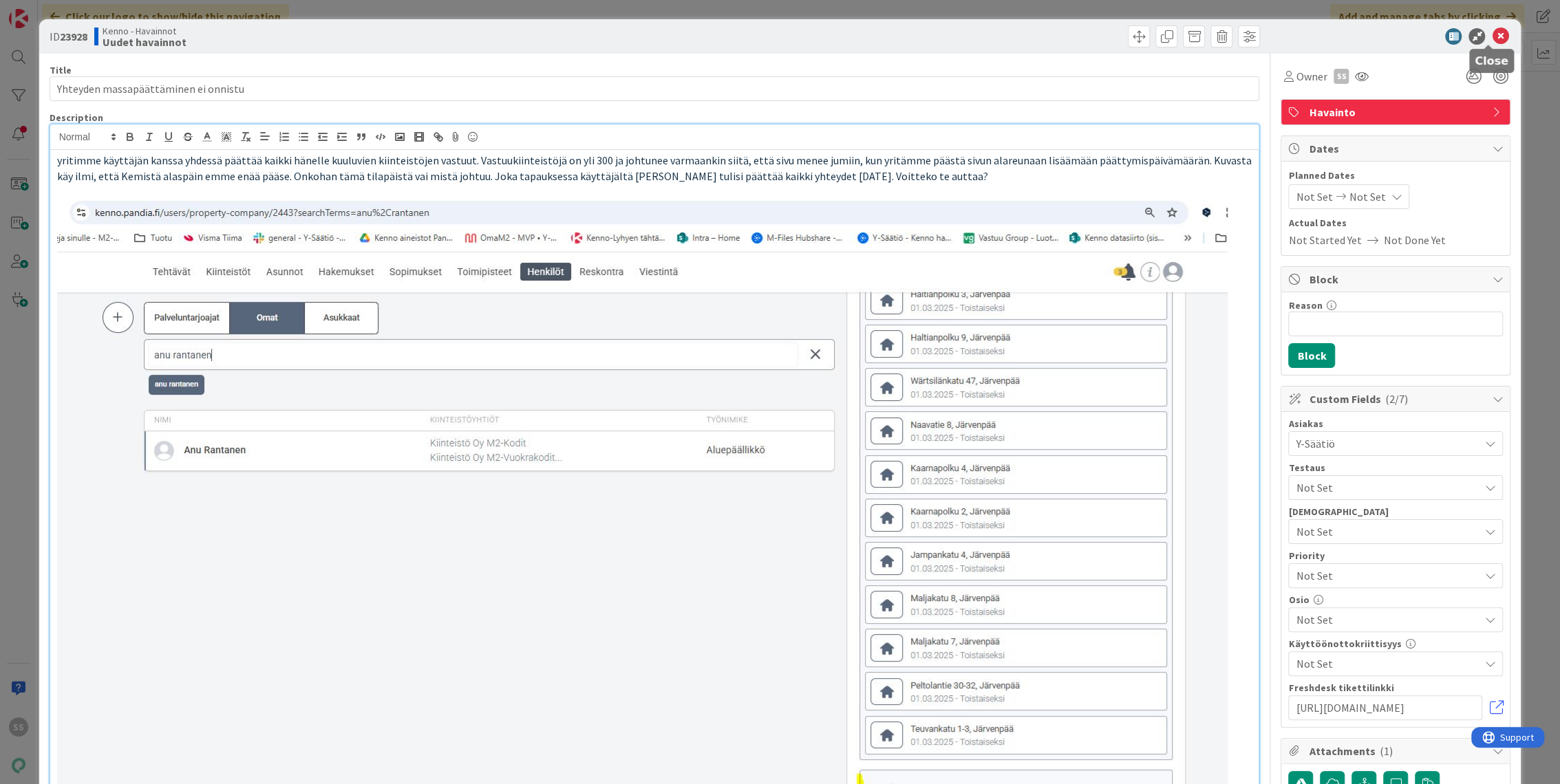
click at [1492, 34] on icon at bounding box center [1499, 36] width 16 height 16
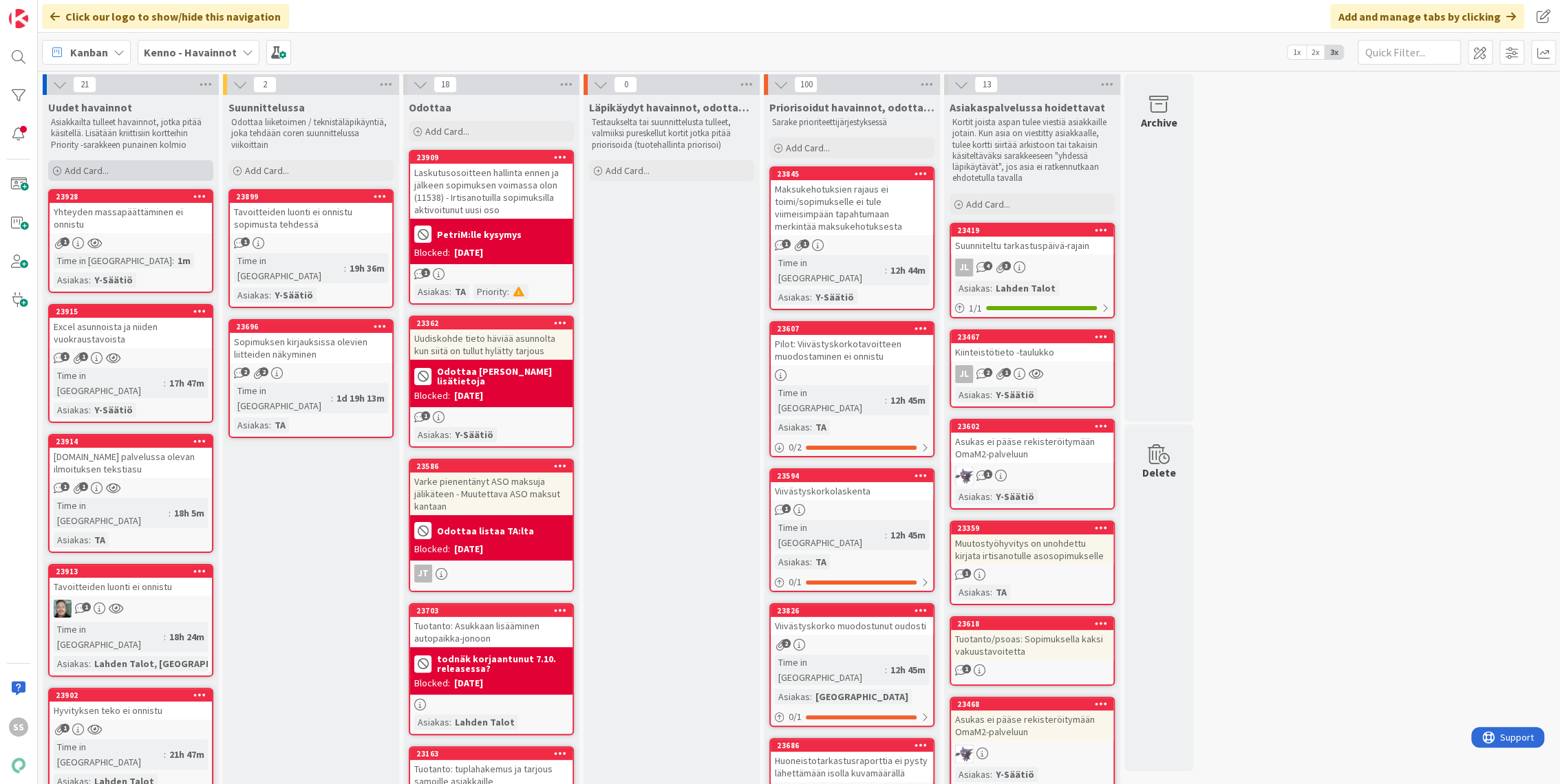
click at [89, 173] on span "Add Card..." at bounding box center [86, 170] width 44 height 12
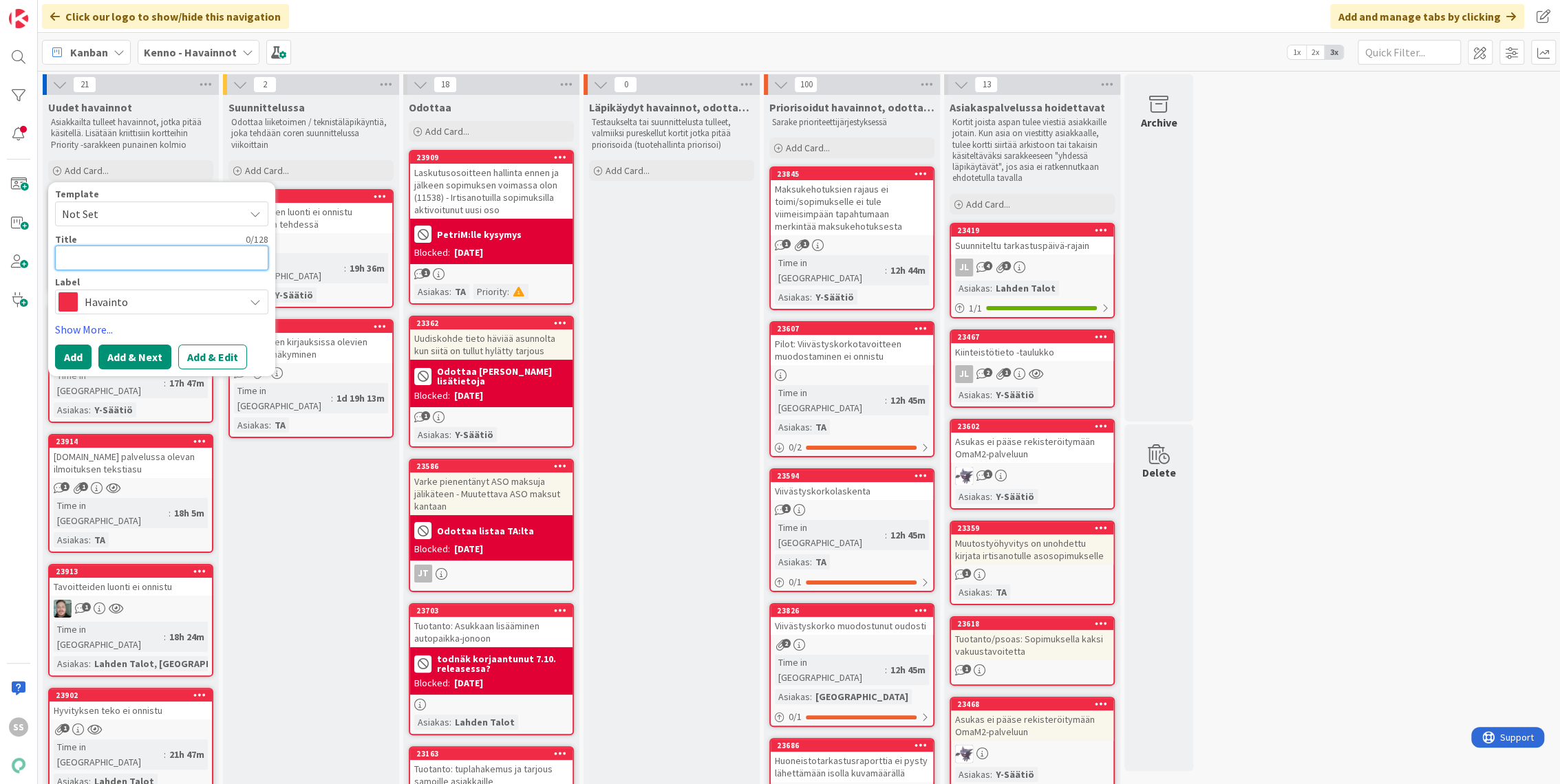
paste textarea "Datasiirroilla tuodut vakuudet tavoitteiden luonnissa"
type textarea "x"
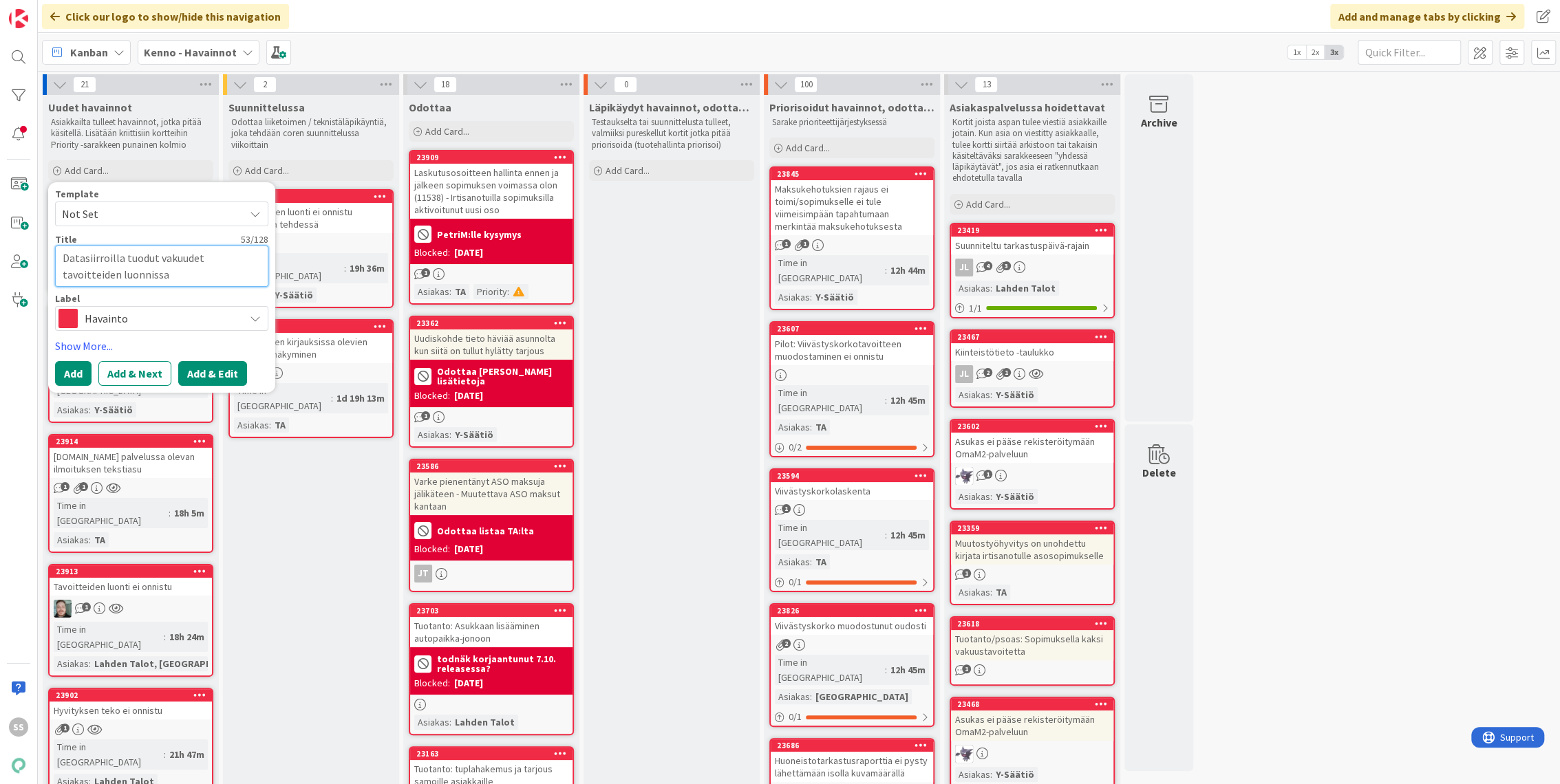
type textarea "Datasiirroilla tuodut vakuudet tavoitteiden luonnissa"
click at [205, 374] on button "Add & Edit" at bounding box center [212, 373] width 68 height 25
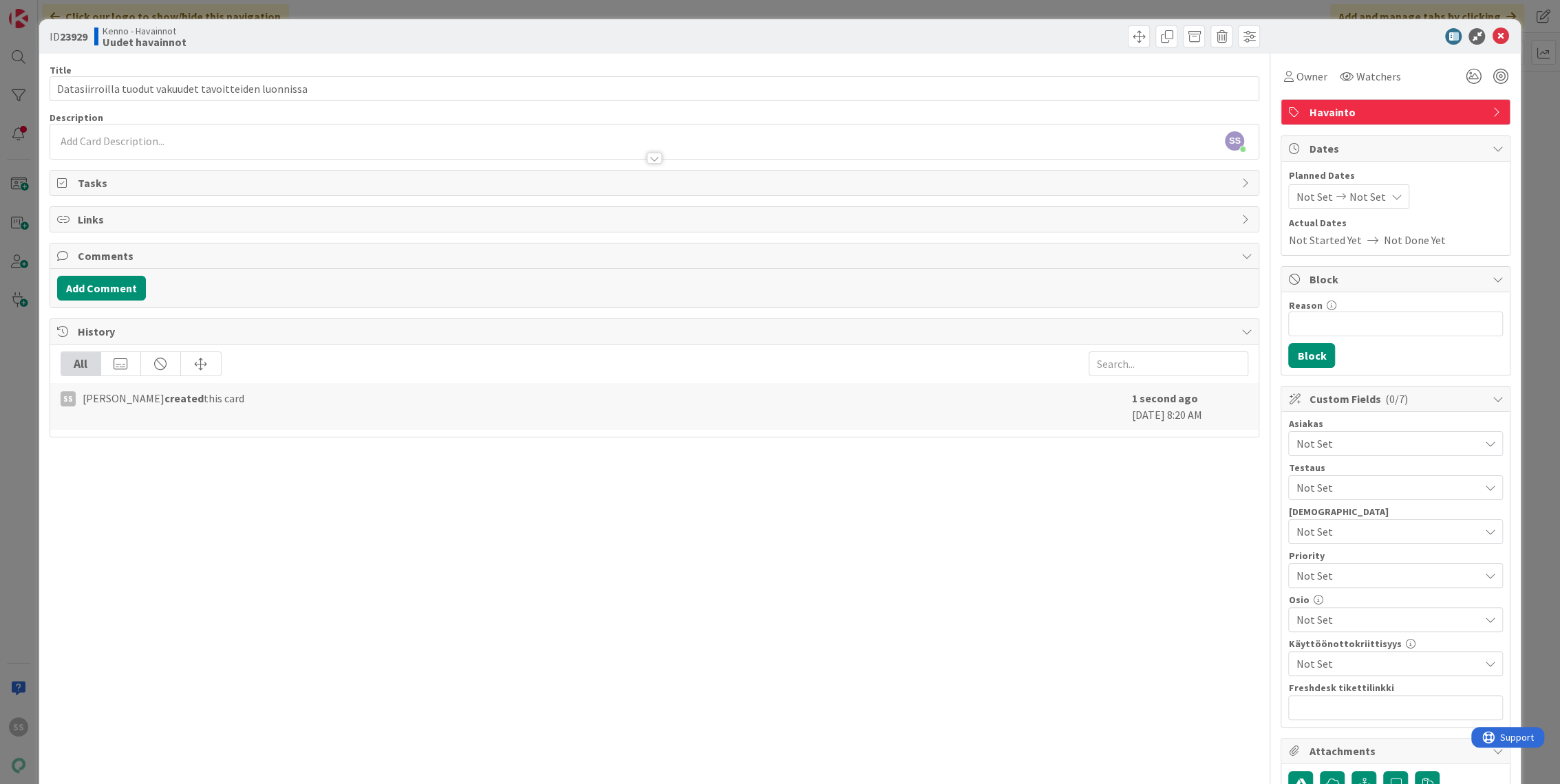
click at [211, 149] on div at bounding box center [655, 152] width 1209 height 15
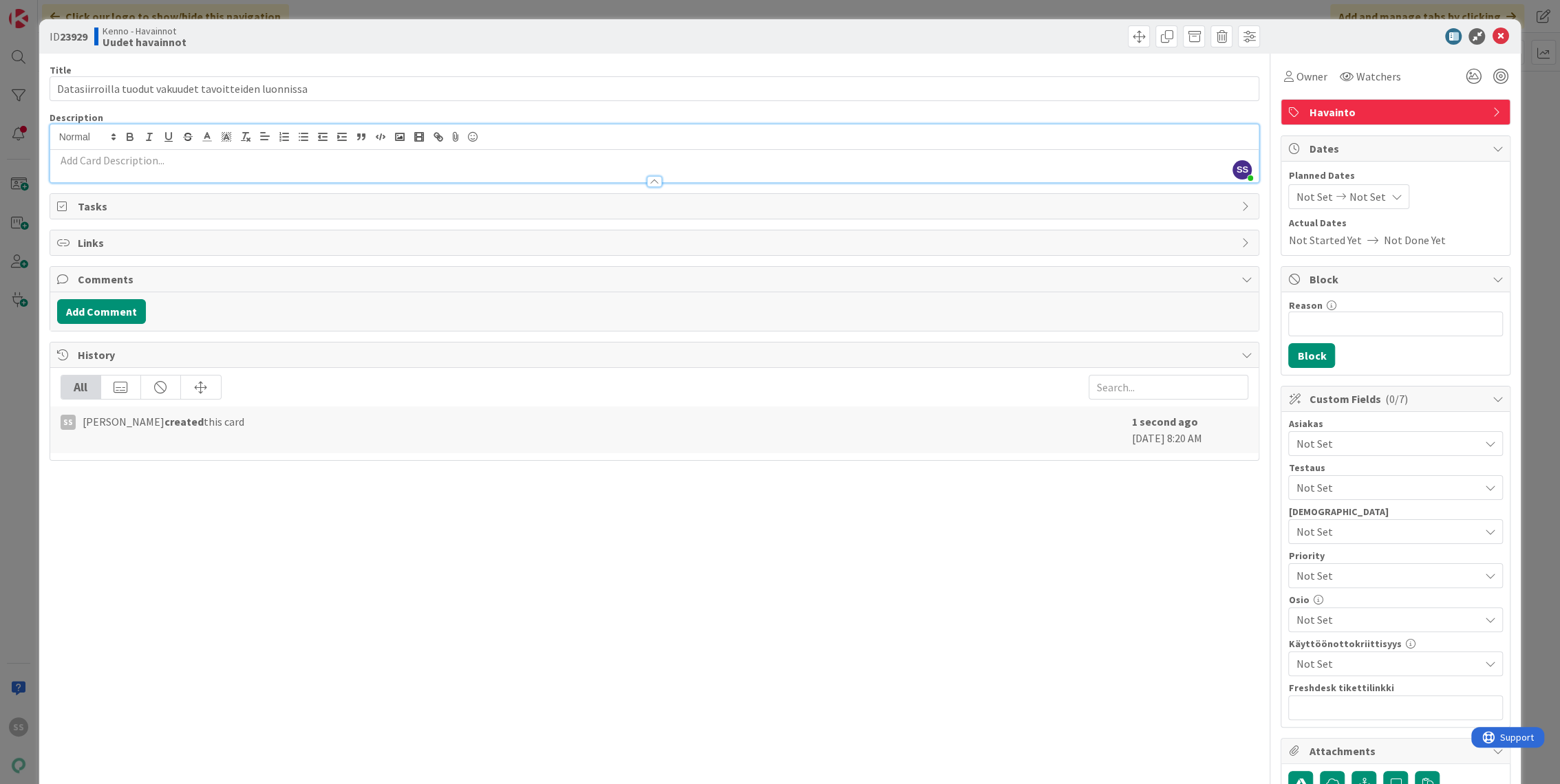
click at [241, 163] on p at bounding box center [654, 160] width 1195 height 16
paste div
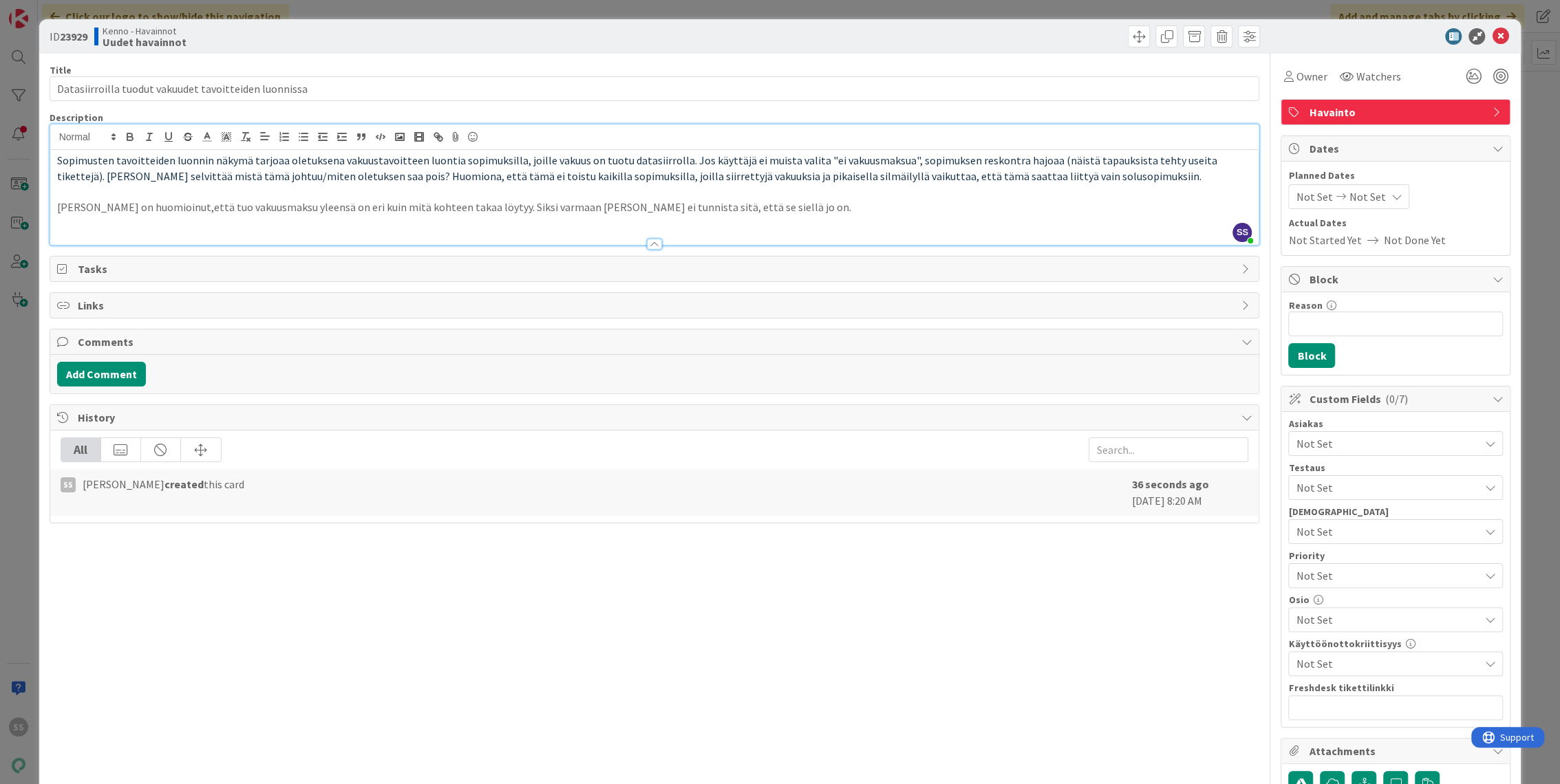
click at [154, 209] on p "Sonja on huomioinut,että tuo vakuusmaksu yleensä on eri kuin mitä kohteen takaa…" at bounding box center [654, 207] width 1195 height 16
click at [784, 209] on p "Sonja on huomioinut, että tuo vakuusmaksu yleensä on eri kuin mitä kohteen taka…" at bounding box center [654, 207] width 1195 height 16
click at [1372, 76] on span "Watchers" at bounding box center [1377, 76] width 44 height 16
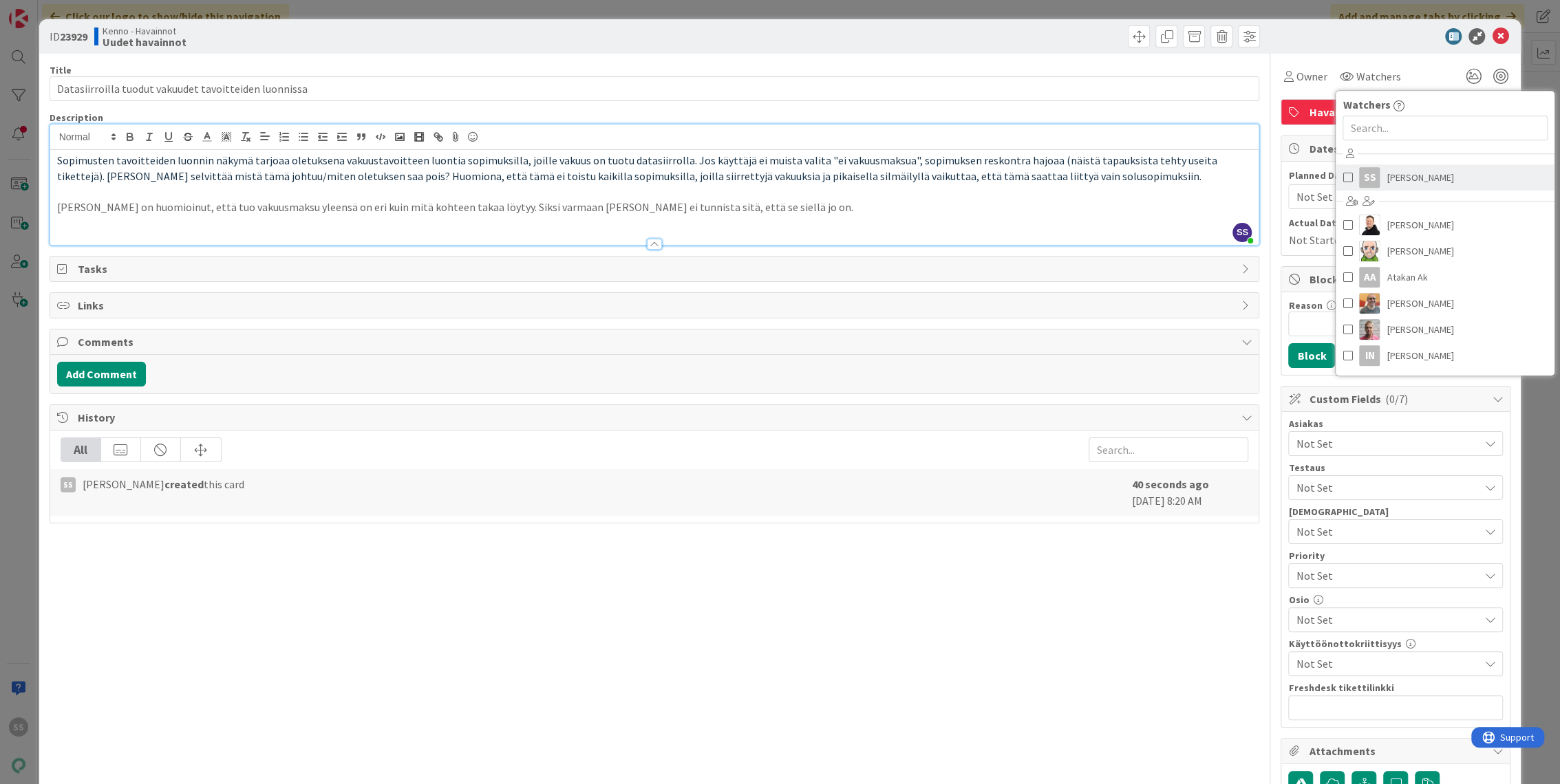
click at [1409, 179] on span "Sonja Sainio" at bounding box center [1420, 177] width 67 height 21
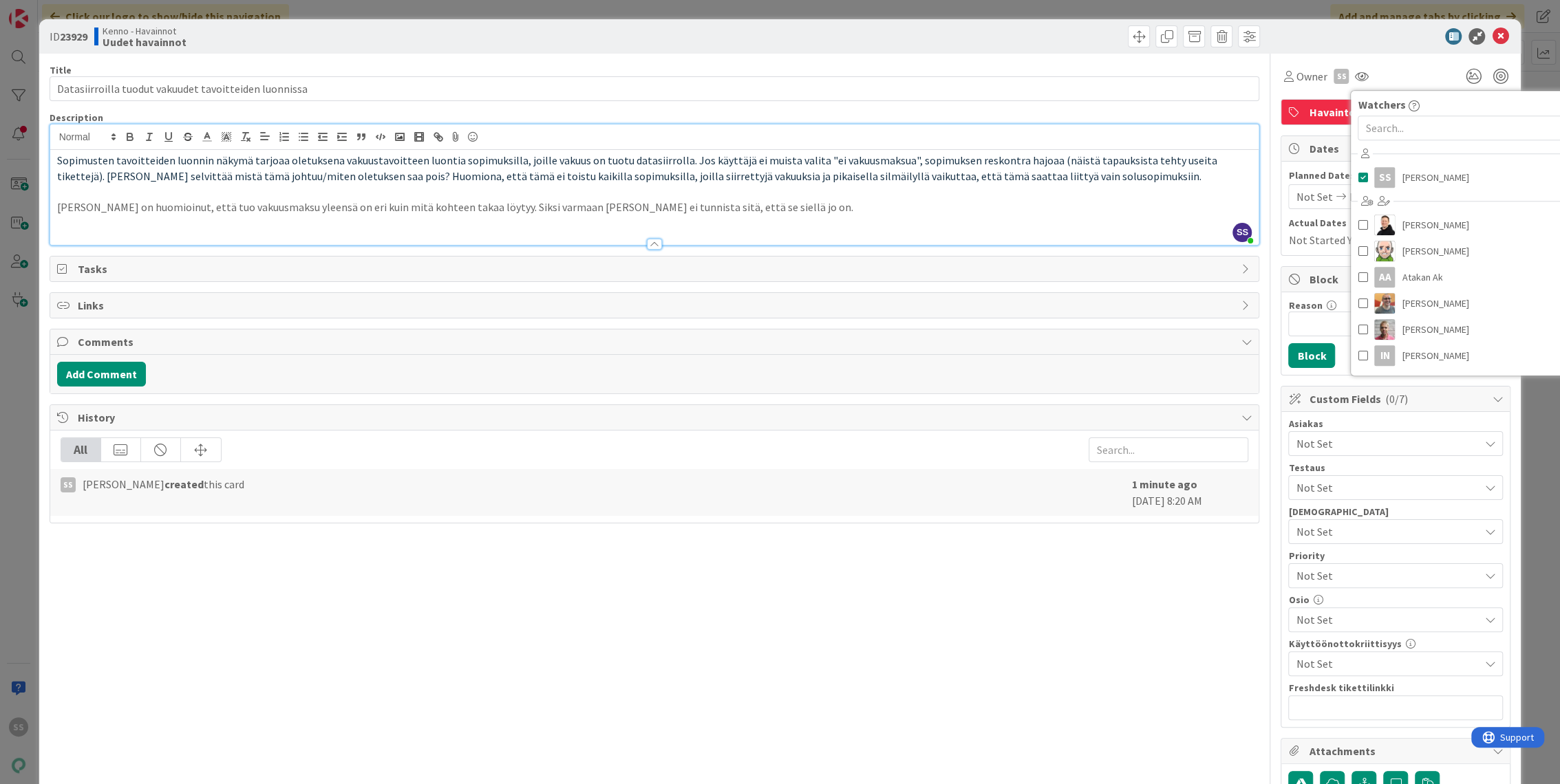
click at [1342, 441] on span "Not Set" at bounding box center [1386, 443] width 183 height 16
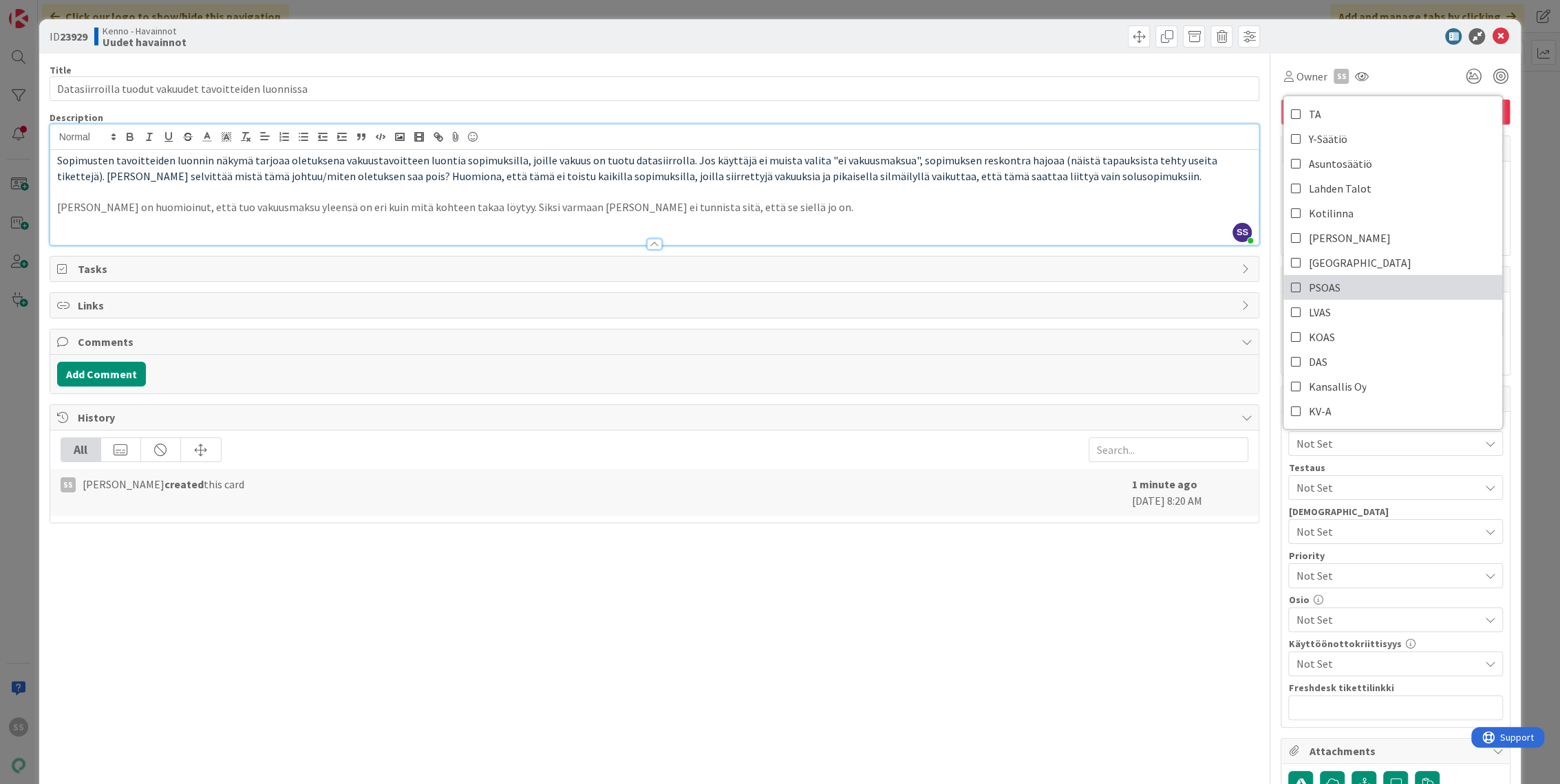
click at [1339, 289] on link "PSOAS" at bounding box center [1392, 288] width 219 height 25
click at [122, 377] on button "Add Comment" at bounding box center [101, 374] width 89 height 25
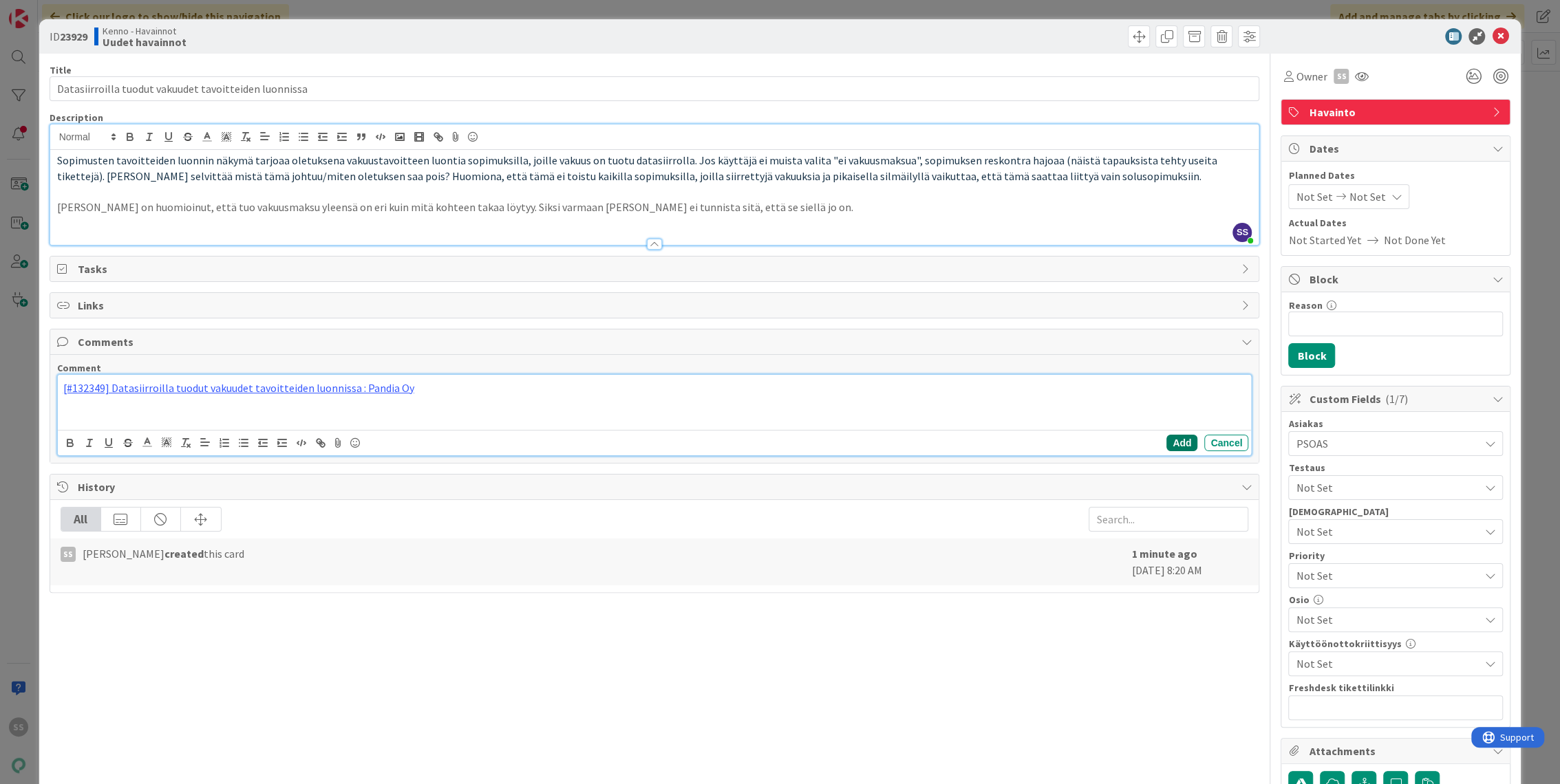
click at [1174, 443] on button "Add" at bounding box center [1182, 443] width 31 height 16
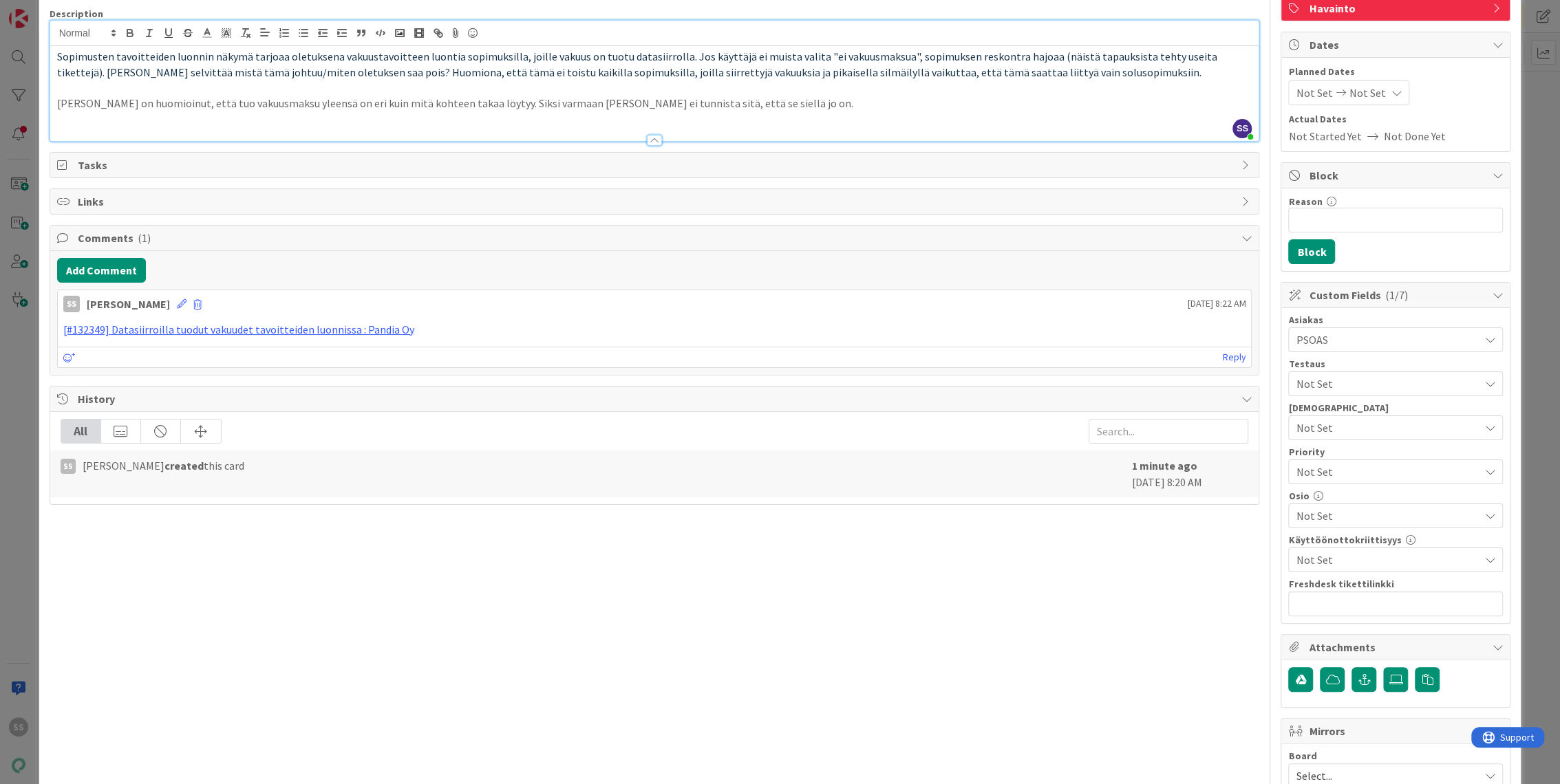
scroll to position [229, 0]
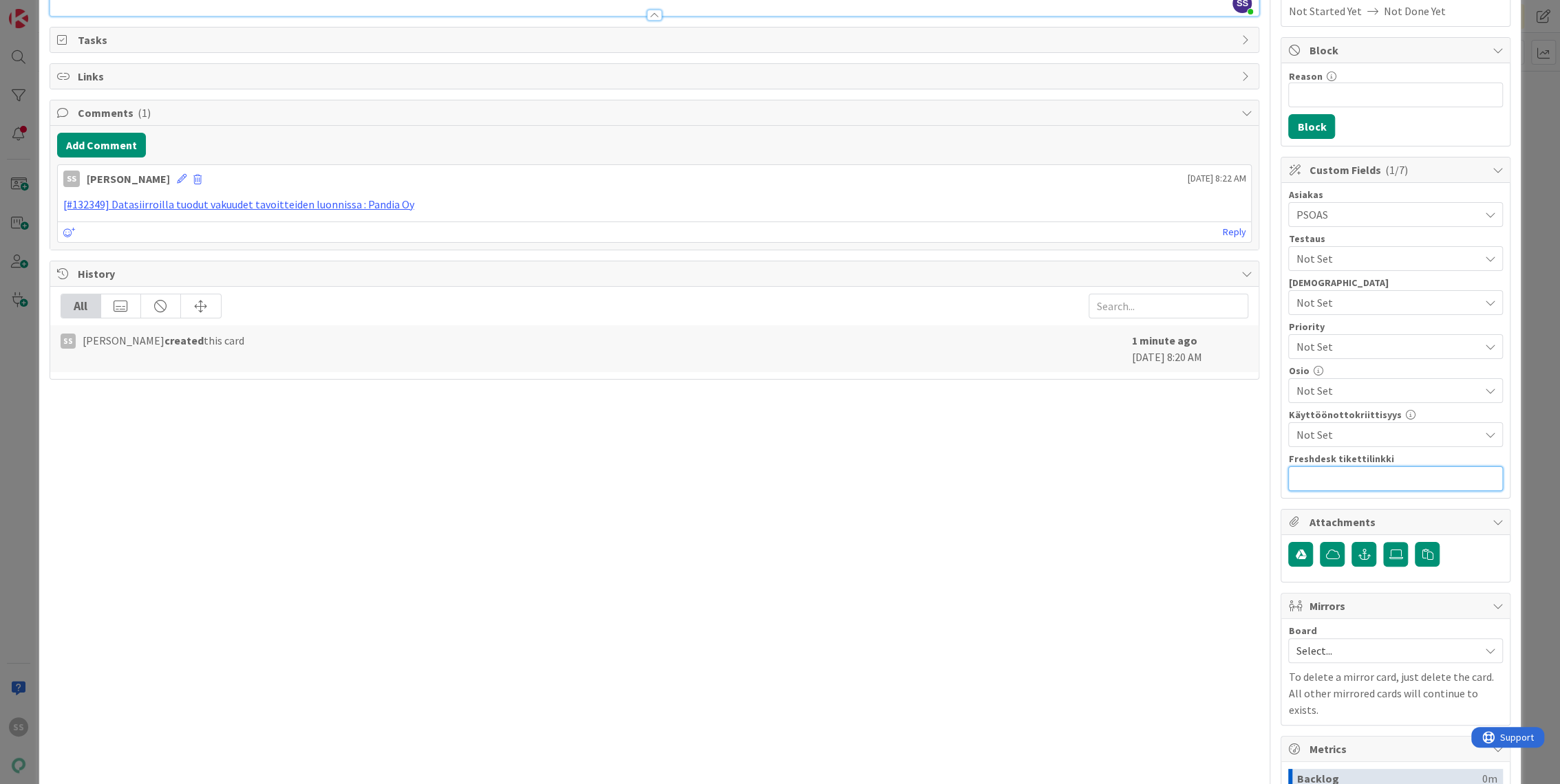
click at [1338, 474] on input "text" at bounding box center [1396, 479] width 215 height 25
paste input "https://pandia-help.freshdesk.com/a/tickets/132349"
type input "https://pandia-help.freshdesk.com/a/tickets/132349"
click at [1099, 525] on div "Title 53 / 128 Datasiirroilla tuodut vakuudet tavoitteiden luonnissa Descriptio…" at bounding box center [655, 410] width 1211 height 1172
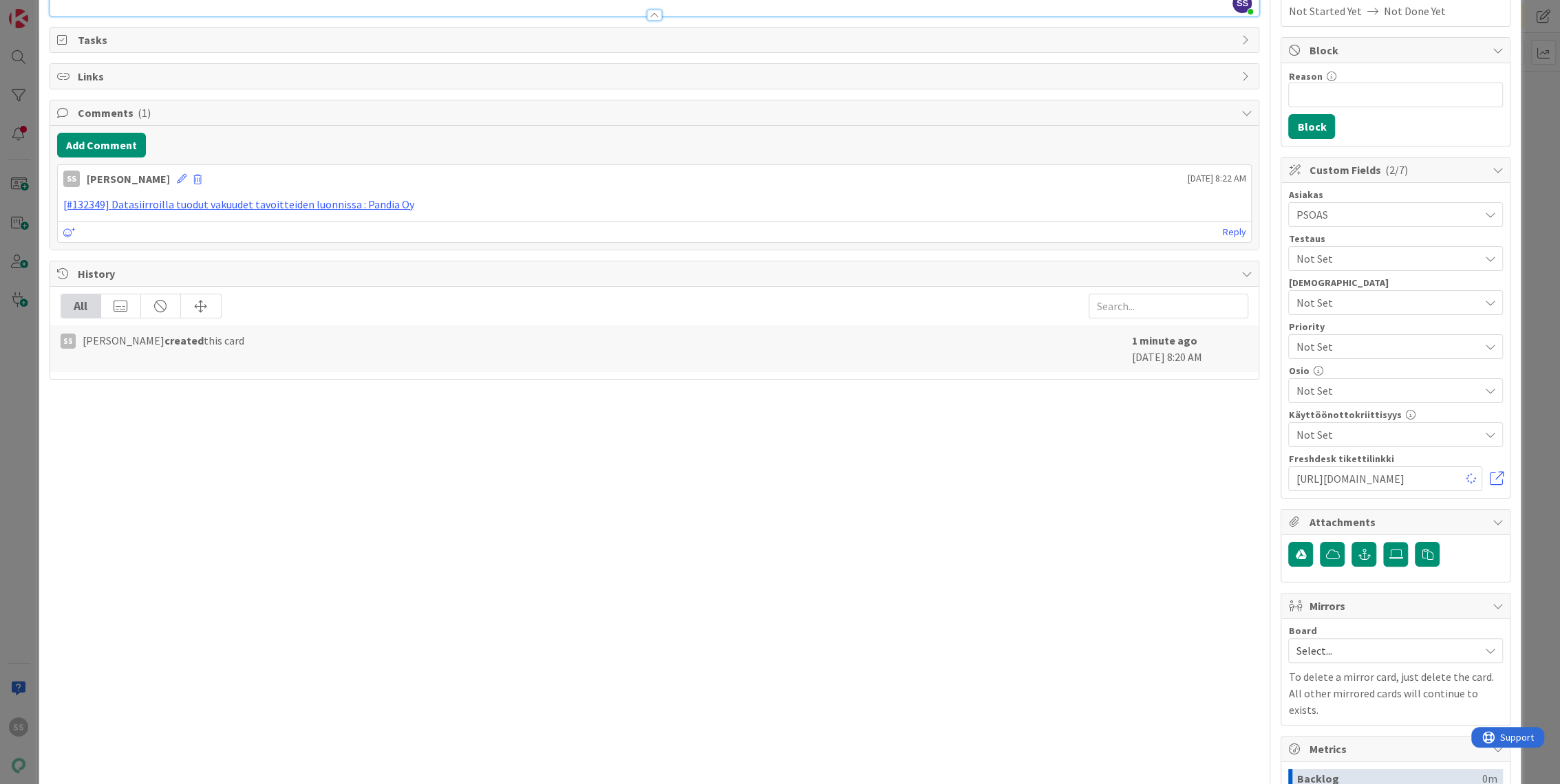
scroll to position [0, 0]
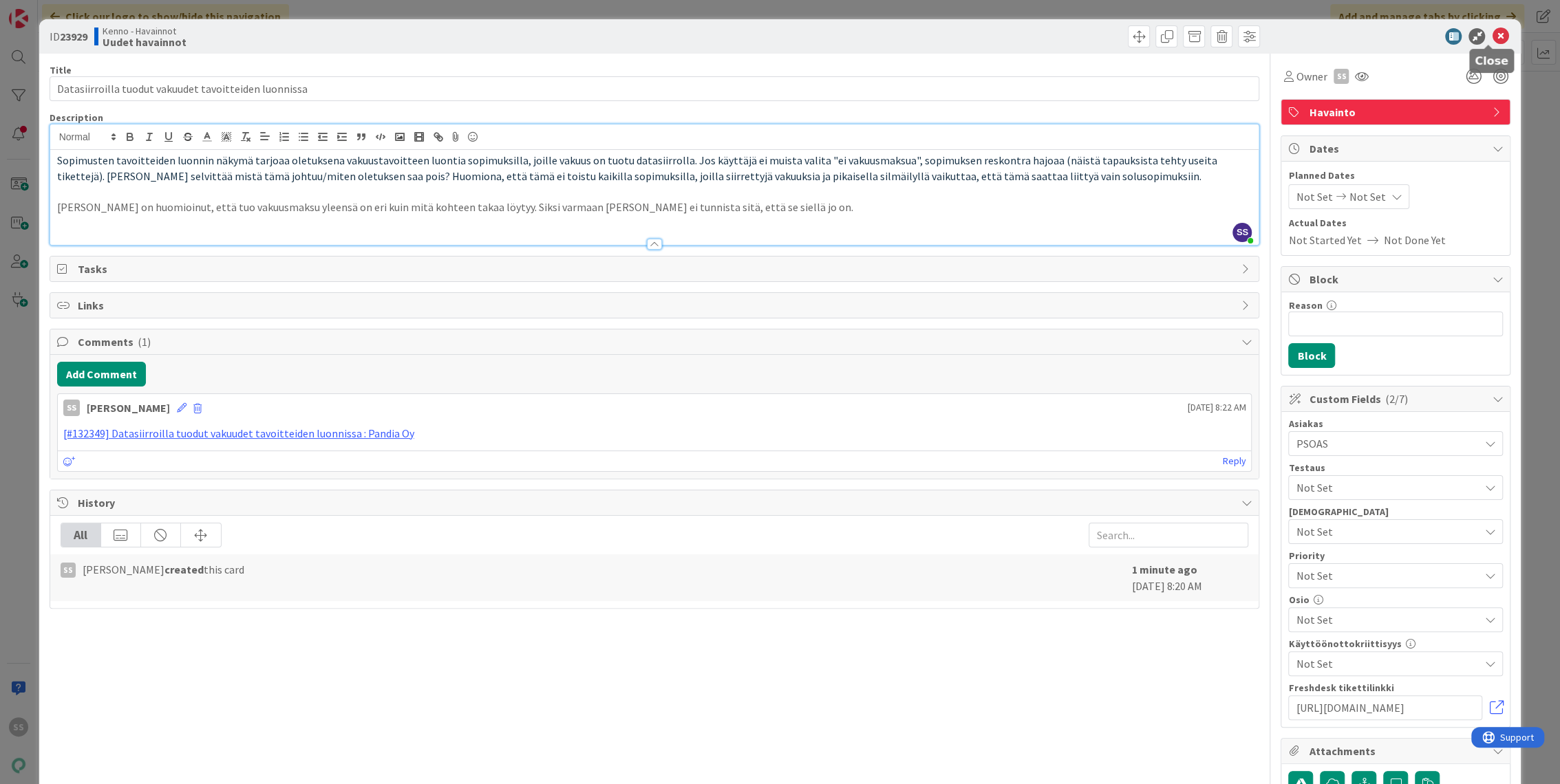
click at [1492, 30] on icon at bounding box center [1499, 36] width 16 height 16
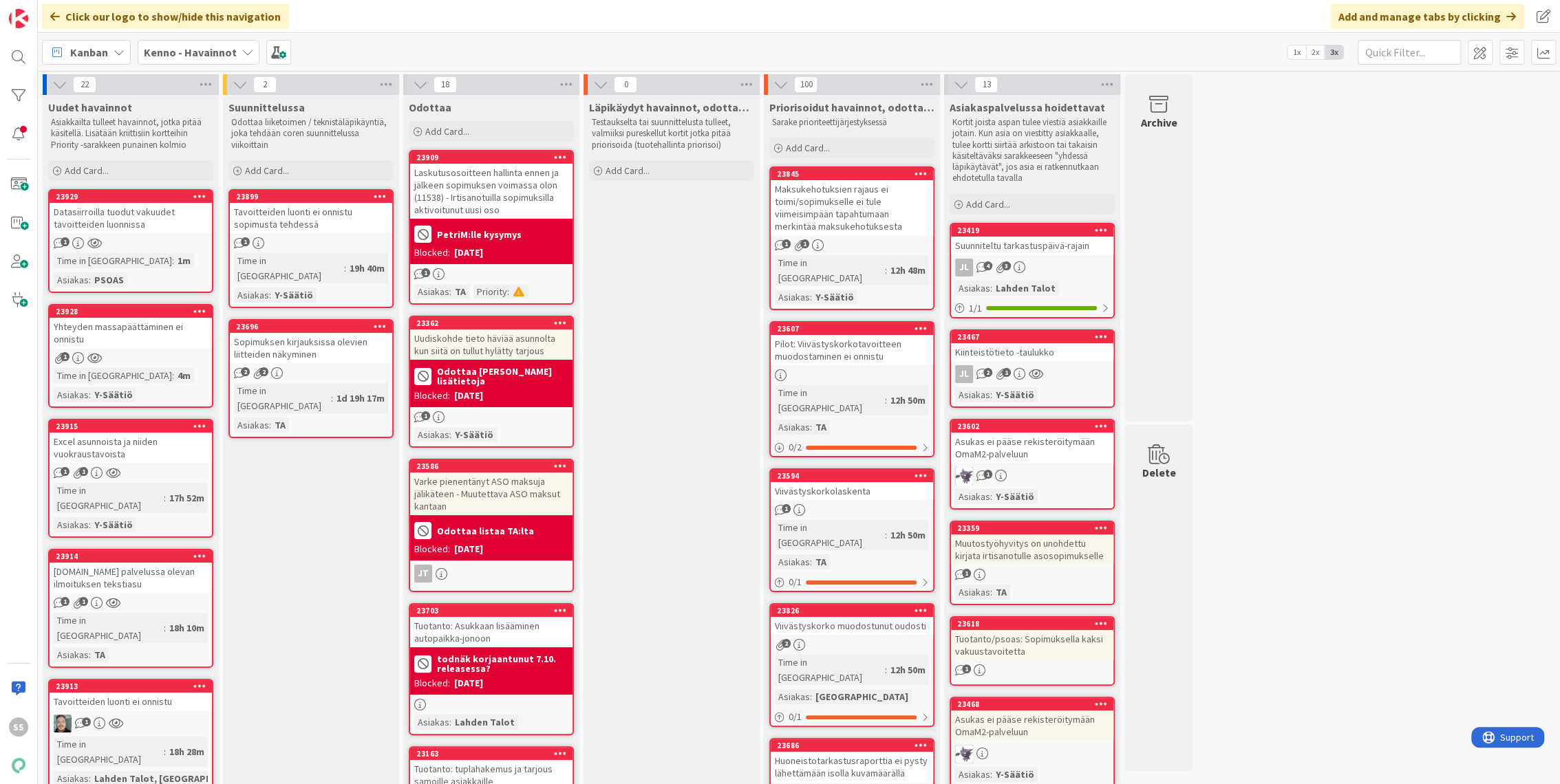
click at [124, 229] on div "Datasiirroilla tuodut vakuudet tavoitteiden luonnissa" at bounding box center [131, 218] width 163 height 30
